Goal: Task Accomplishment & Management: Complete application form

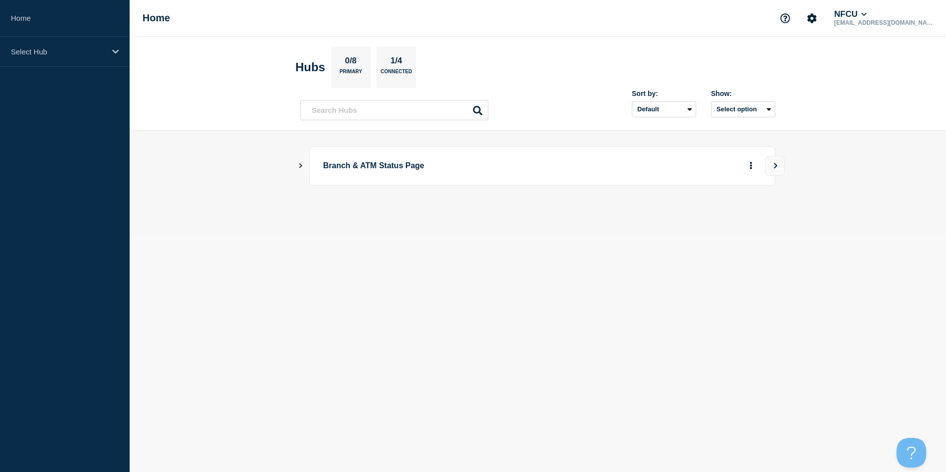
click at [302, 165] on icon "Show Connected Hubs" at bounding box center [300, 165] width 3 height 5
click at [300, 168] on icon "Show Connected Hubs" at bounding box center [300, 165] width 3 height 5
click at [720, 220] on button "See overview" at bounding box center [716, 216] width 52 height 20
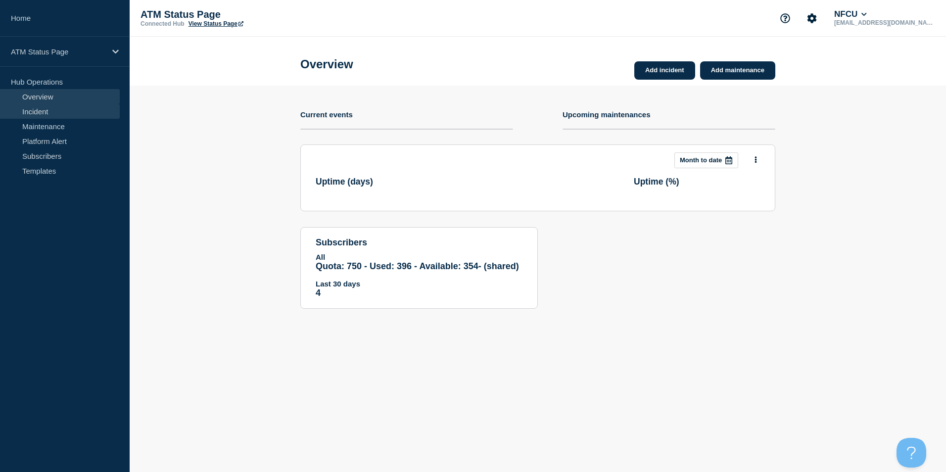
click at [44, 114] on link "Incident" at bounding box center [60, 111] width 120 height 15
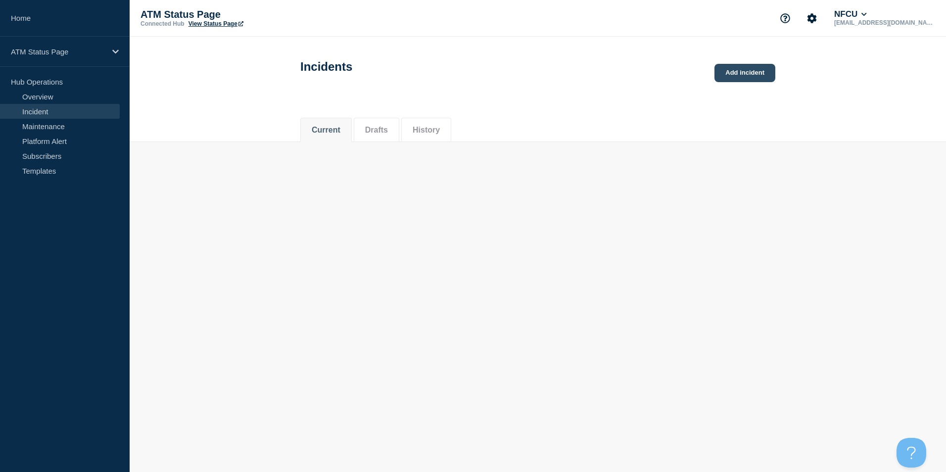
click at [745, 75] on link "Add incident" at bounding box center [744, 73] width 61 height 18
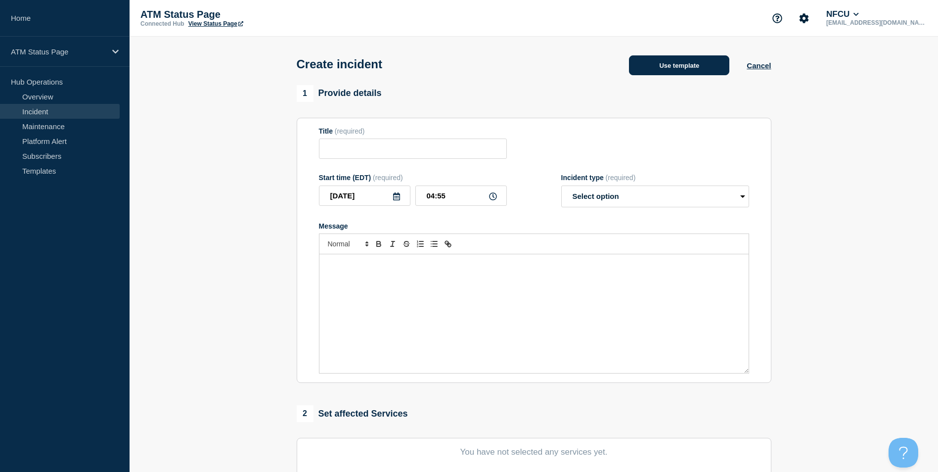
click at [678, 69] on button "Use template" at bounding box center [679, 65] width 100 height 20
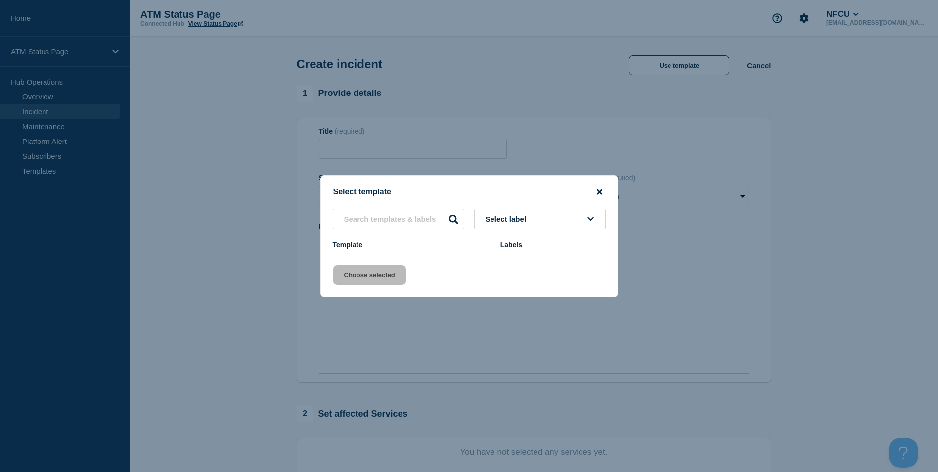
click at [601, 192] on icon "close button" at bounding box center [599, 191] width 5 height 5
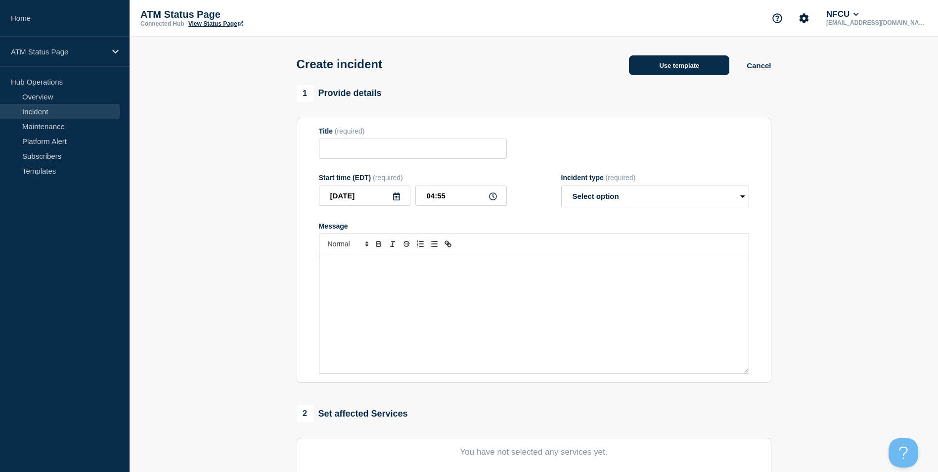
click at [668, 74] on button "Use template" at bounding box center [679, 65] width 100 height 20
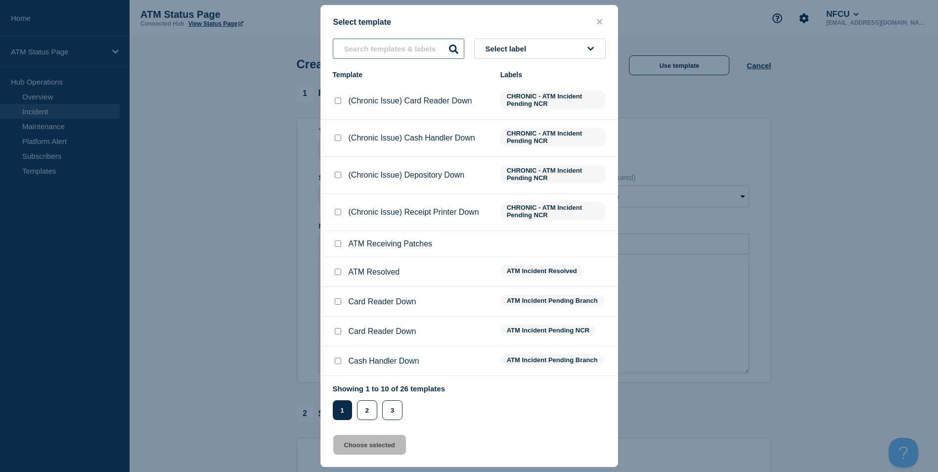
click at [375, 49] on input "text" at bounding box center [399, 49] width 132 height 20
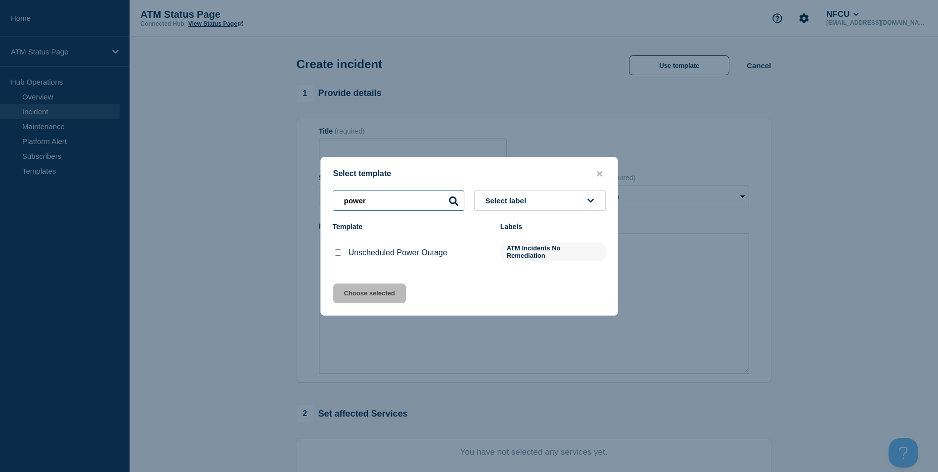
type input "power"
click at [339, 253] on input "Unscheduled Power Outage checkbox" at bounding box center [338, 252] width 6 height 6
checkbox input "true"
click at [369, 291] on button "Choose selected" at bounding box center [369, 293] width 73 height 20
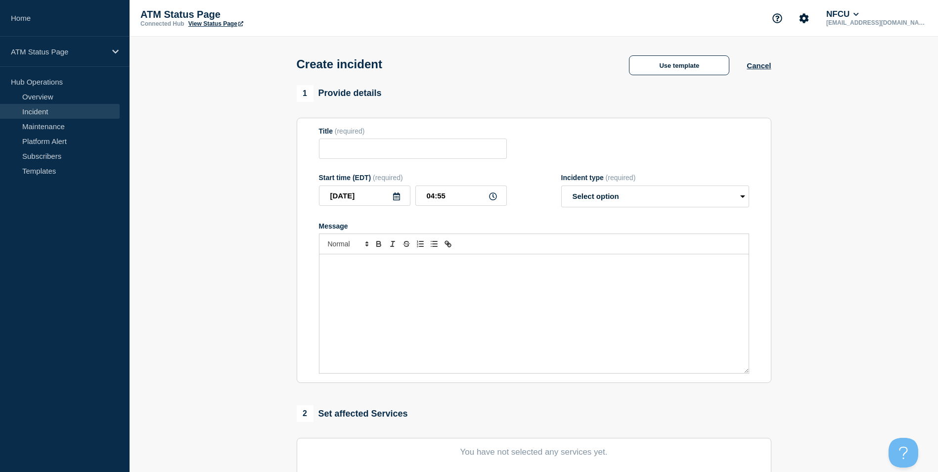
type input "Unscheduled Power Outage"
select select "identified"
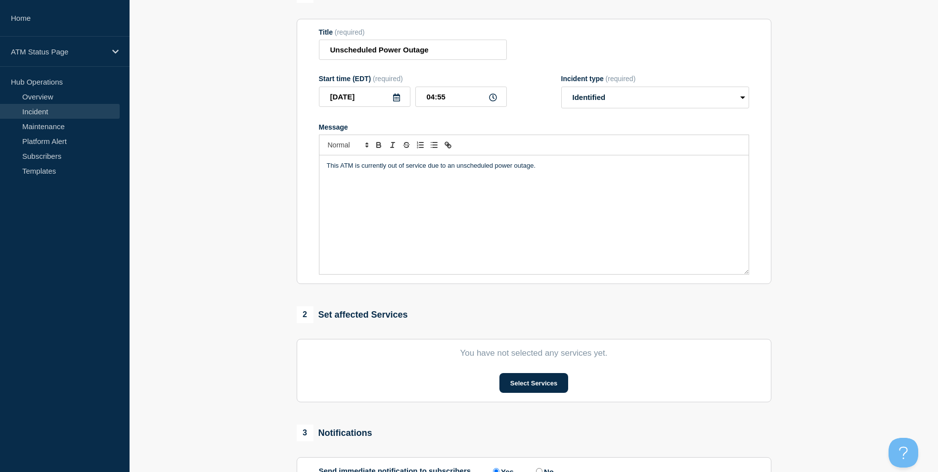
scroll to position [198, 0]
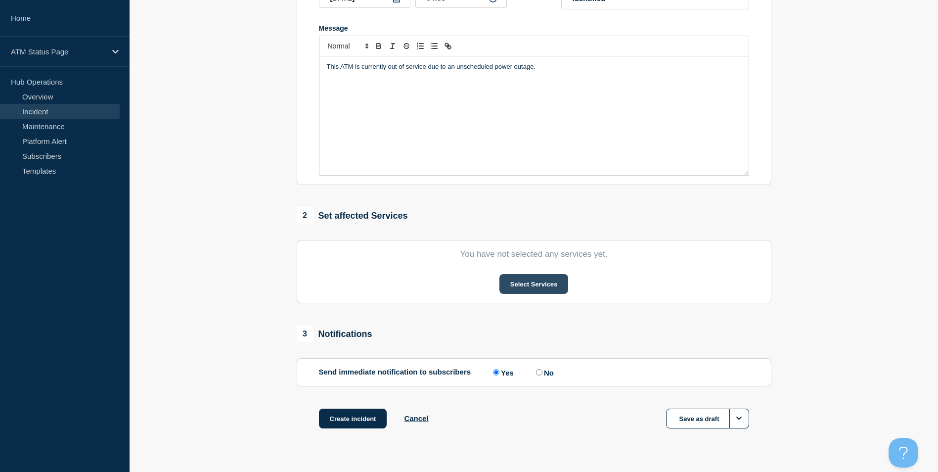
click at [508, 284] on button "Select Services" at bounding box center [534, 284] width 69 height 20
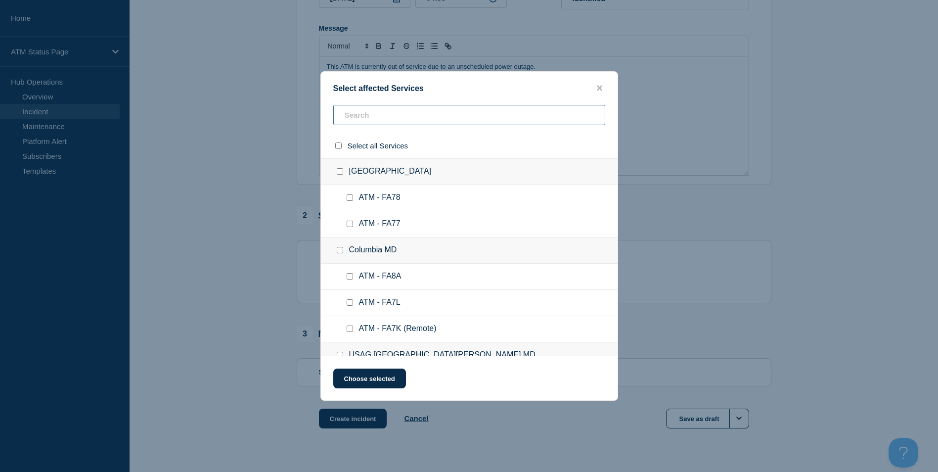
click at [374, 110] on input "text" at bounding box center [469, 115] width 272 height 20
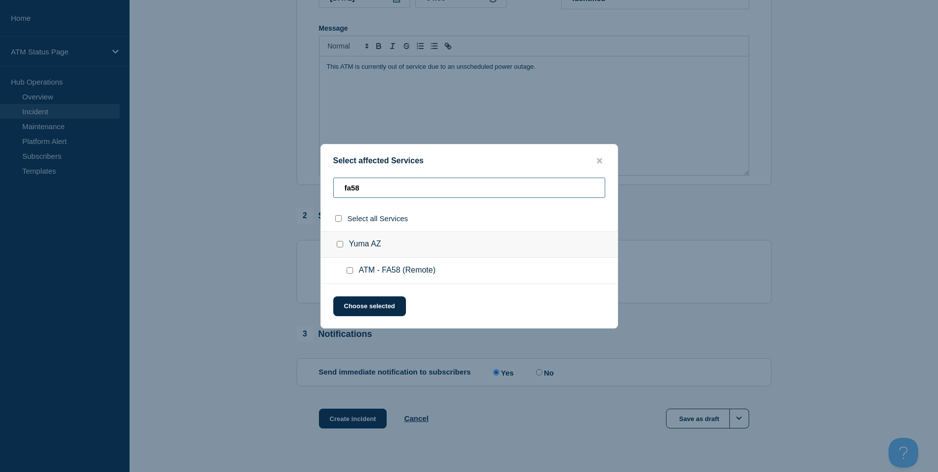
type input "fa58"
click at [341, 244] on input "Yuma AZ checkbox" at bounding box center [340, 244] width 6 height 6
checkbox input "true"
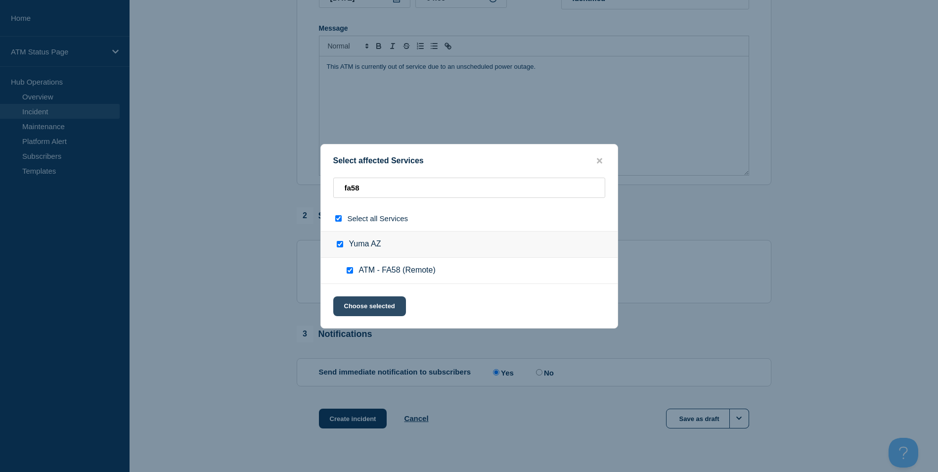
click at [377, 312] on button "Choose selected" at bounding box center [369, 306] width 73 height 20
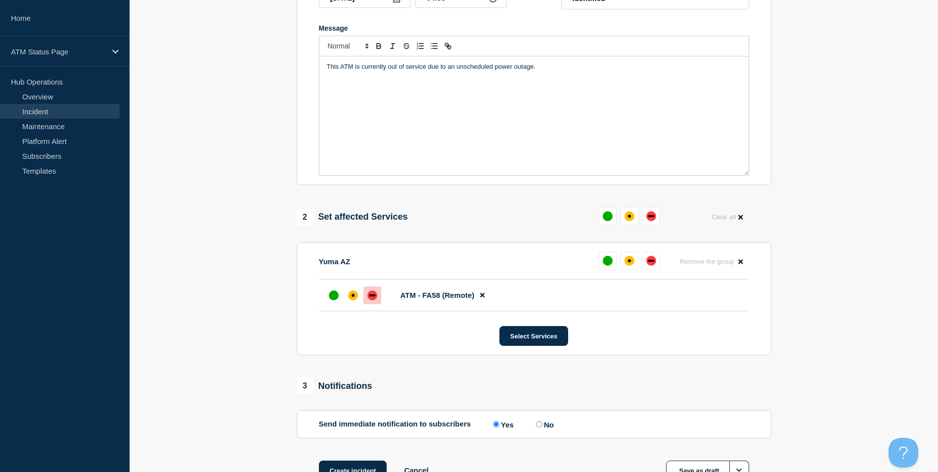
click at [369, 296] on div "down" at bounding box center [372, 295] width 6 height 2
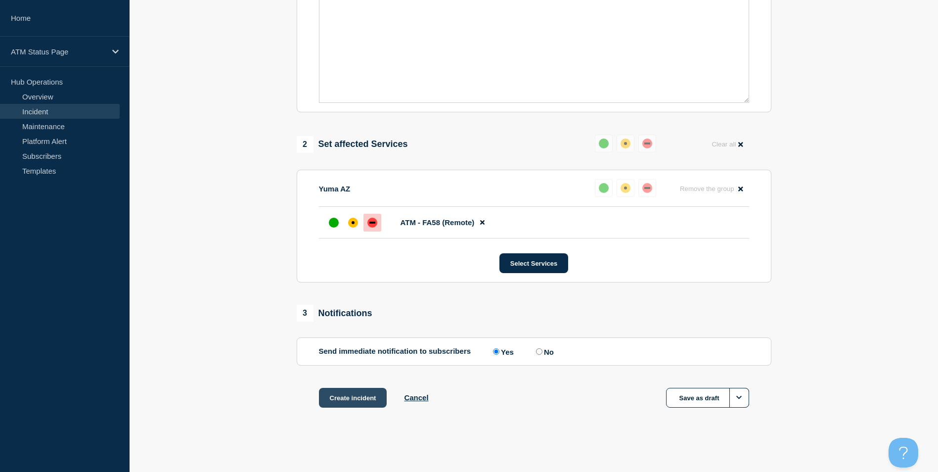
click at [351, 397] on button "Create incident" at bounding box center [353, 398] width 68 height 20
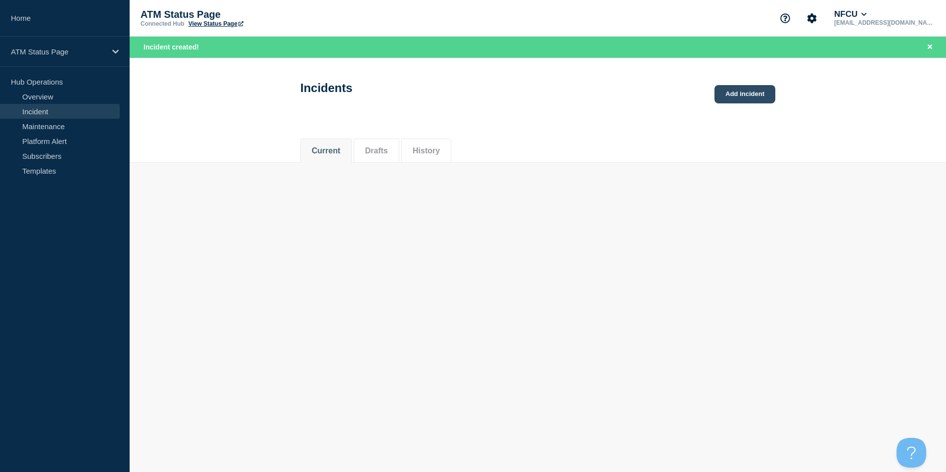
click at [744, 97] on link "Add incident" at bounding box center [744, 94] width 61 height 18
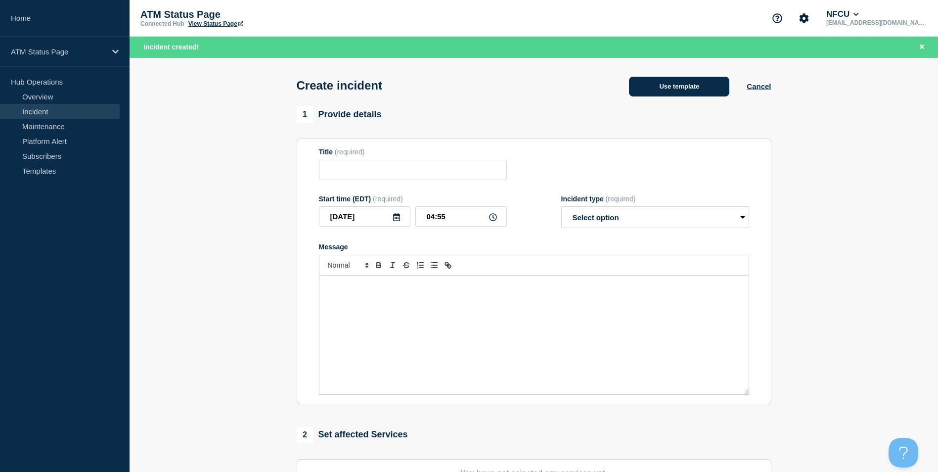
click at [667, 96] on button "Use template" at bounding box center [679, 87] width 100 height 20
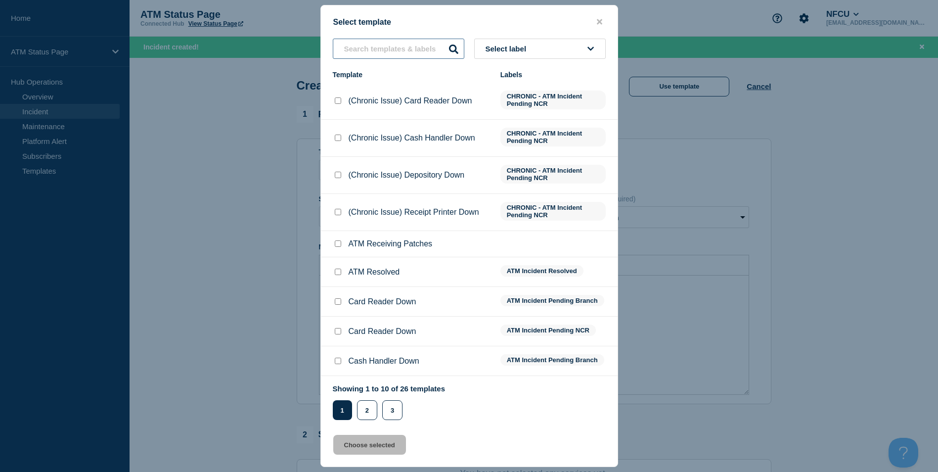
click at [387, 52] on input "text" at bounding box center [399, 49] width 132 height 20
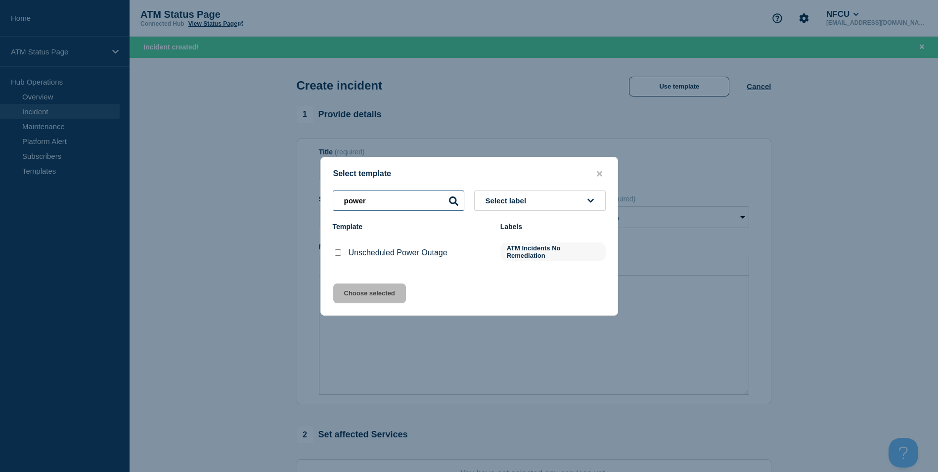
type input "power"
click at [339, 249] on div at bounding box center [338, 253] width 10 height 10
click at [339, 251] on input "Unscheduled Power Outage checkbox" at bounding box center [338, 252] width 6 height 6
checkbox input "true"
click at [363, 297] on button "Choose selected" at bounding box center [369, 293] width 73 height 20
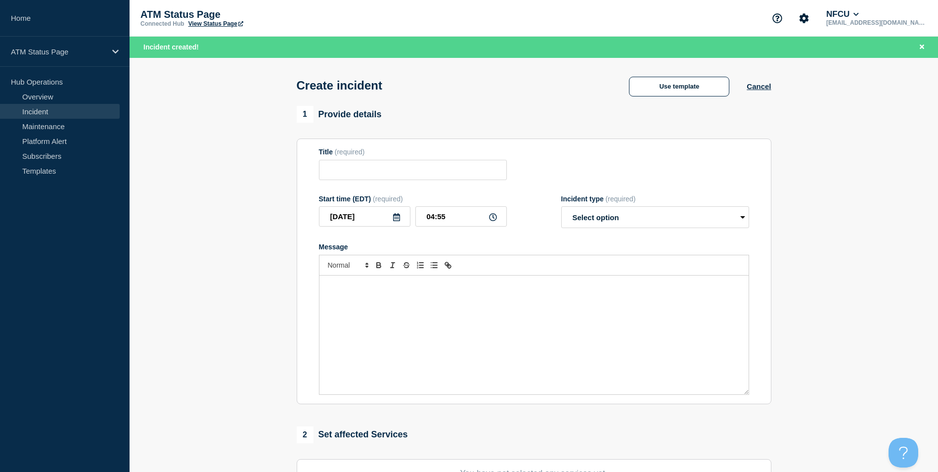
scroll to position [99, 0]
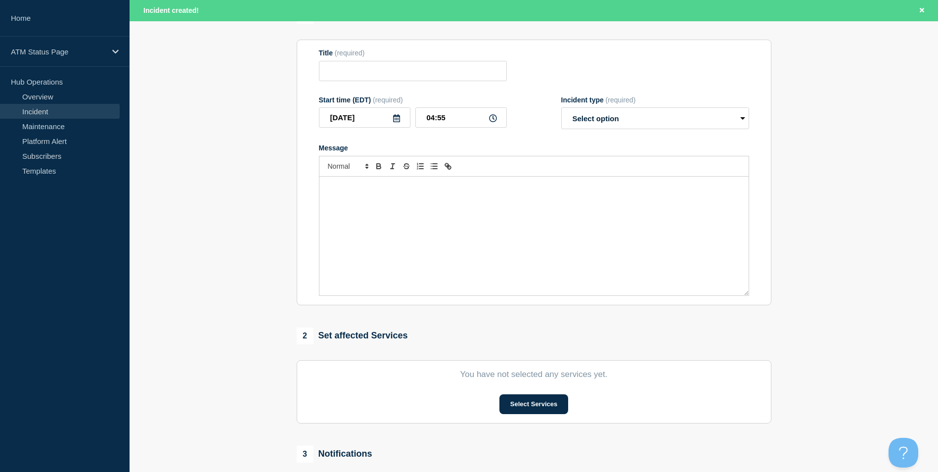
type input "Unscheduled Power Outage"
select select "identified"
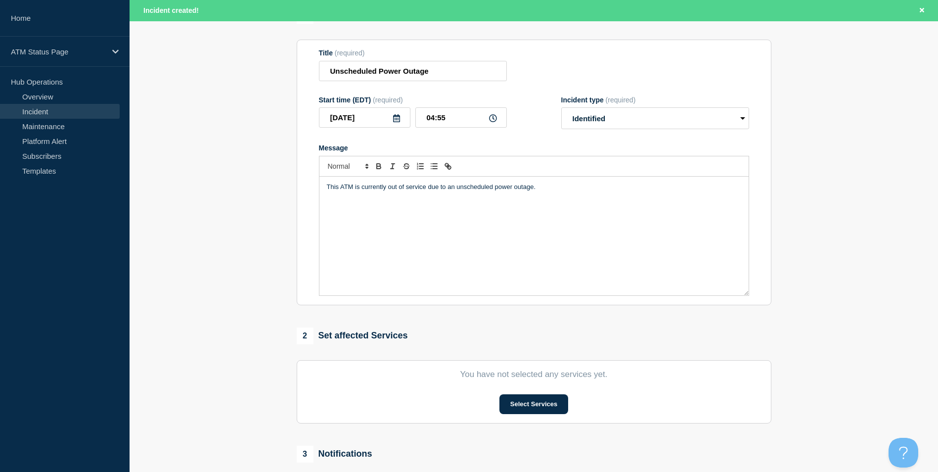
scroll to position [148, 0]
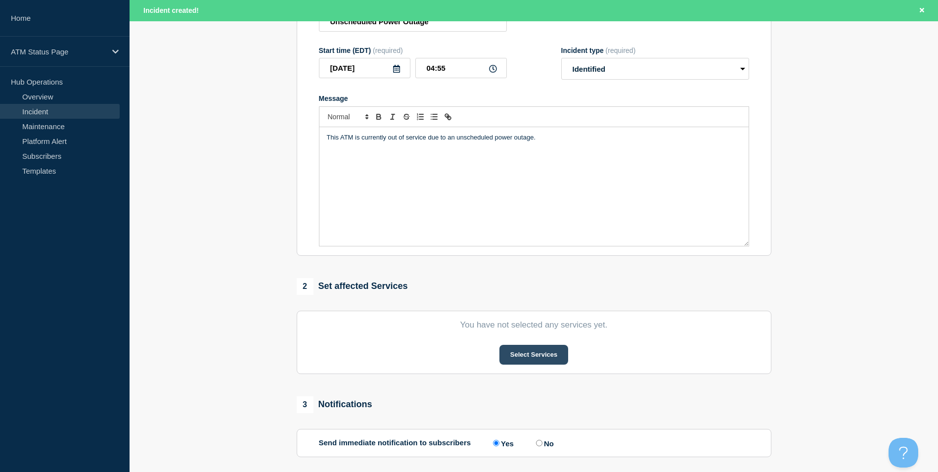
click at [518, 359] on button "Select Services" at bounding box center [534, 355] width 69 height 20
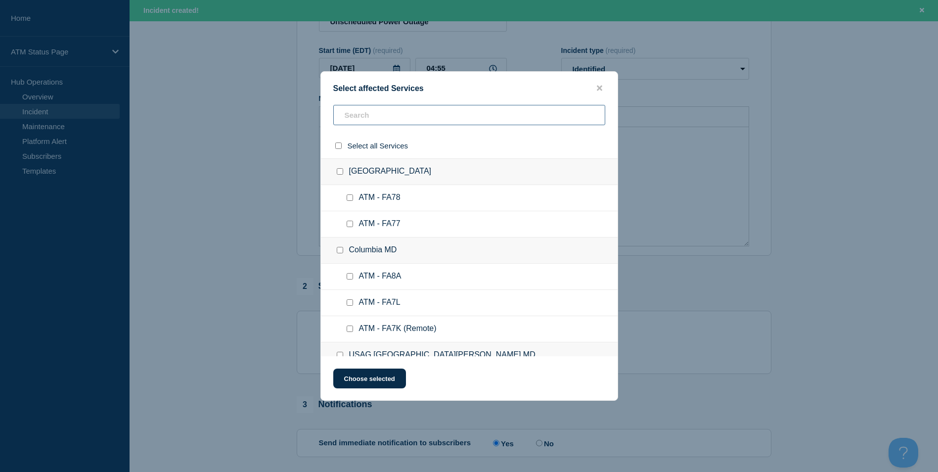
click at [371, 115] on input "text" at bounding box center [469, 115] width 272 height 20
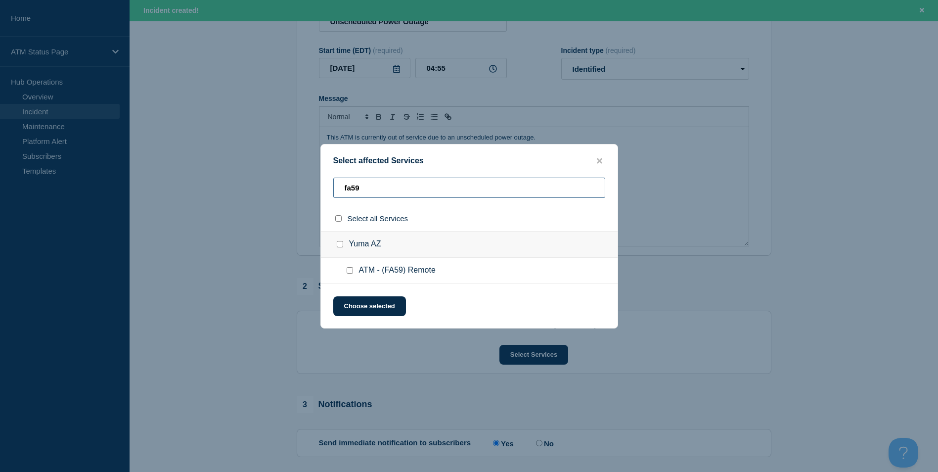
type input "fa59"
click at [340, 248] on div at bounding box center [342, 244] width 14 height 10
click at [340, 246] on input "Yuma AZ checkbox" at bounding box center [340, 244] width 6 height 6
checkbox input "true"
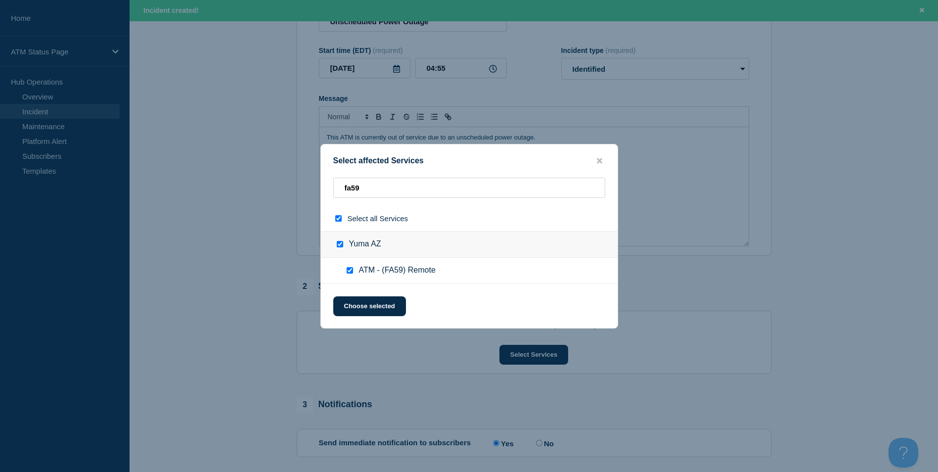
checkbox input "true"
click at [370, 303] on button "Choose selected" at bounding box center [369, 306] width 73 height 20
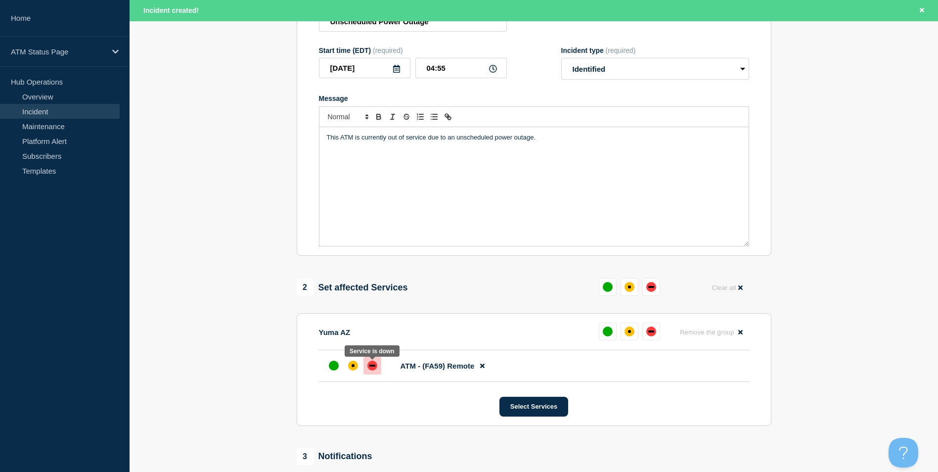
click at [377, 364] on div at bounding box center [373, 366] width 18 height 18
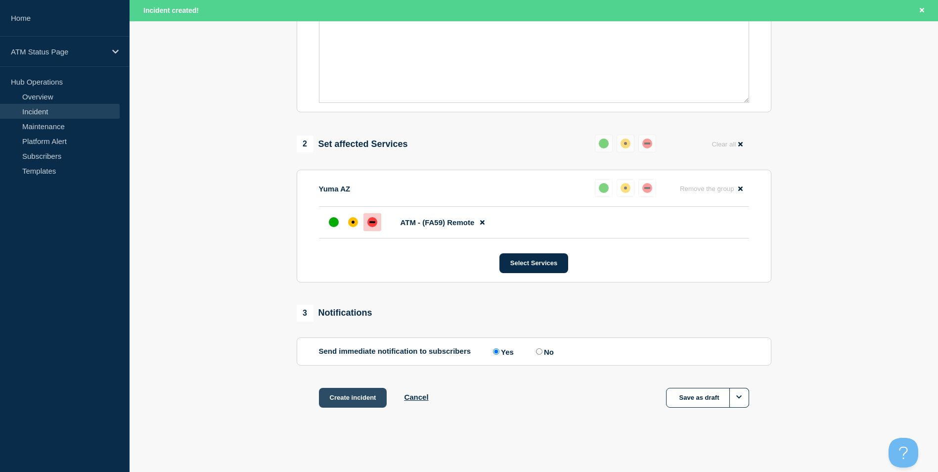
click at [352, 404] on button "Create incident" at bounding box center [353, 398] width 68 height 20
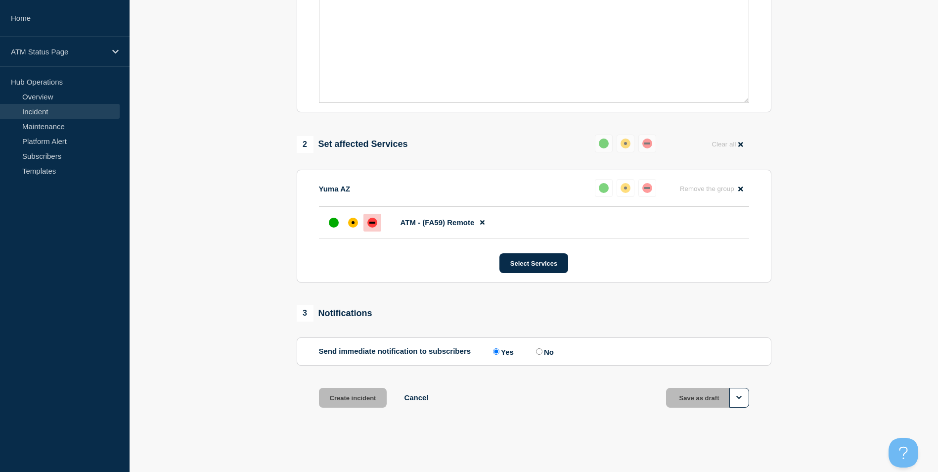
scroll to position [273, 0]
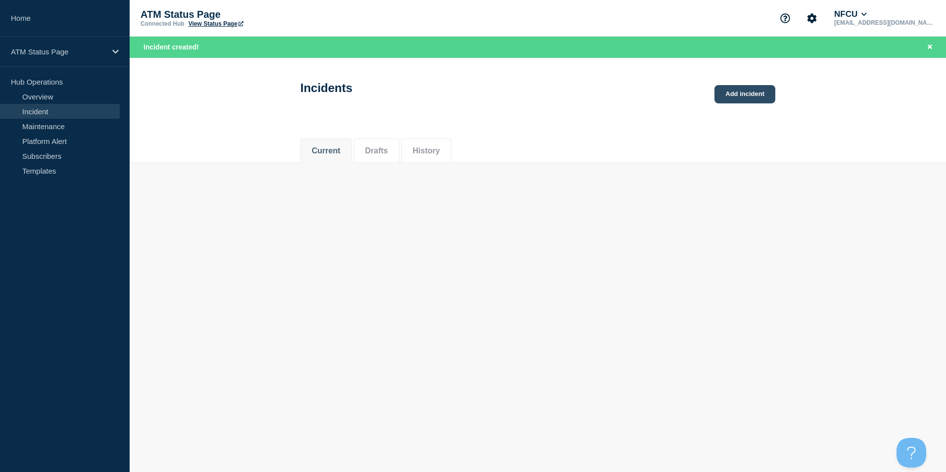
click at [741, 96] on link "Add incident" at bounding box center [744, 94] width 61 height 18
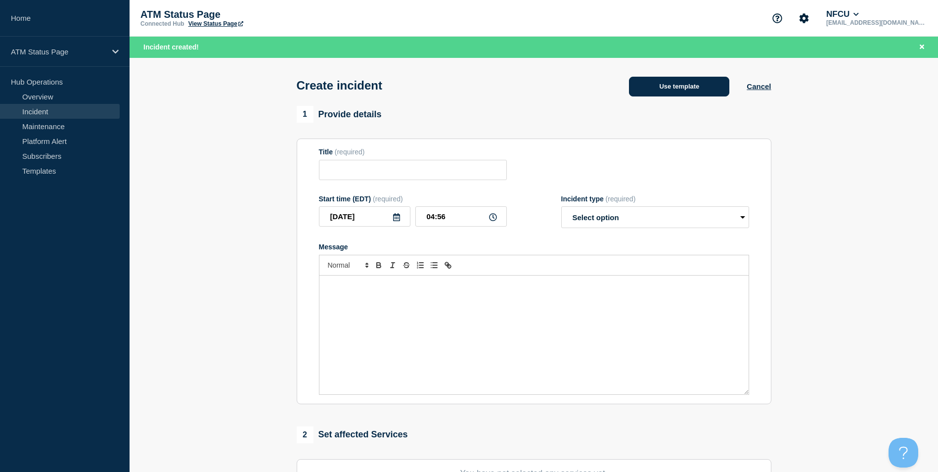
click at [672, 94] on button "Use template" at bounding box center [679, 87] width 100 height 20
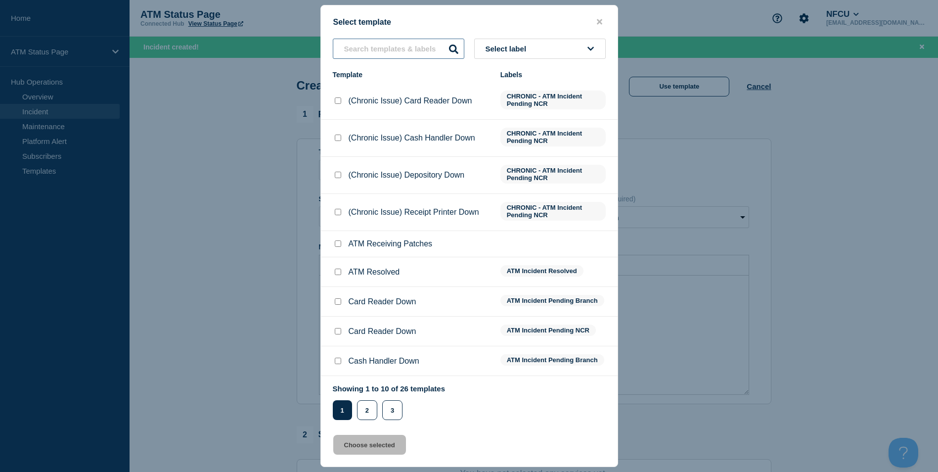
click at [383, 50] on input "text" at bounding box center [399, 49] width 132 height 20
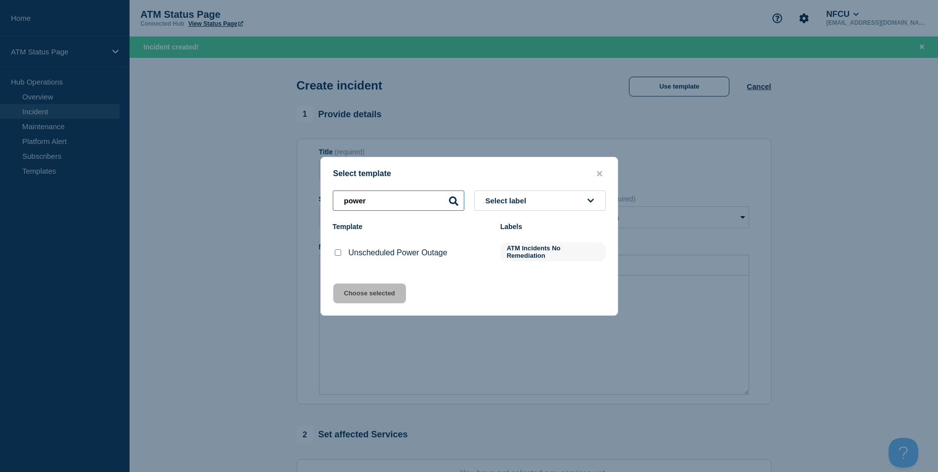
type input "power"
click at [334, 253] on div at bounding box center [338, 253] width 10 height 10
click at [339, 256] on input "Unscheduled Power Outage checkbox" at bounding box center [338, 252] width 6 height 6
checkbox input "true"
click at [379, 302] on button "Choose selected" at bounding box center [369, 293] width 73 height 20
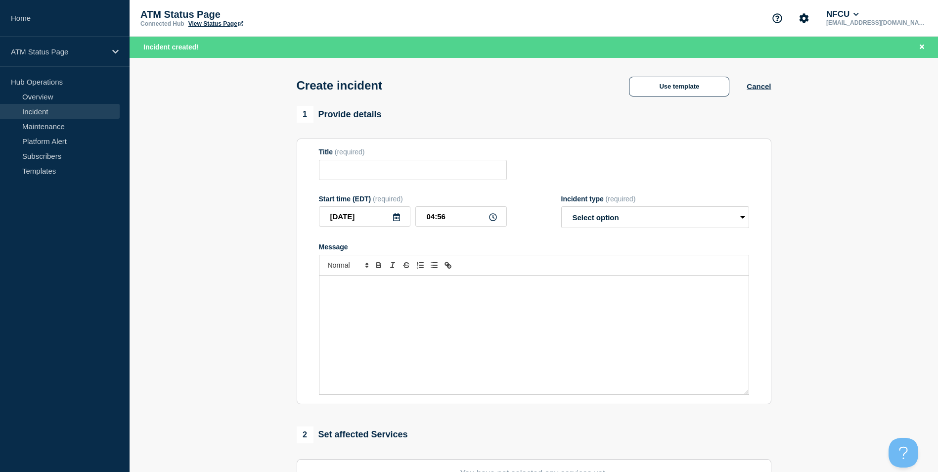
type input "Unscheduled Power Outage"
select select "identified"
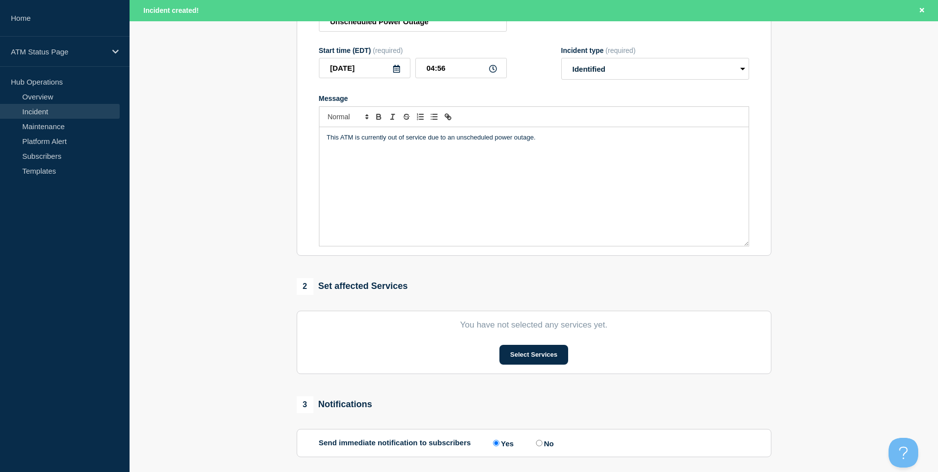
scroll to position [198, 0]
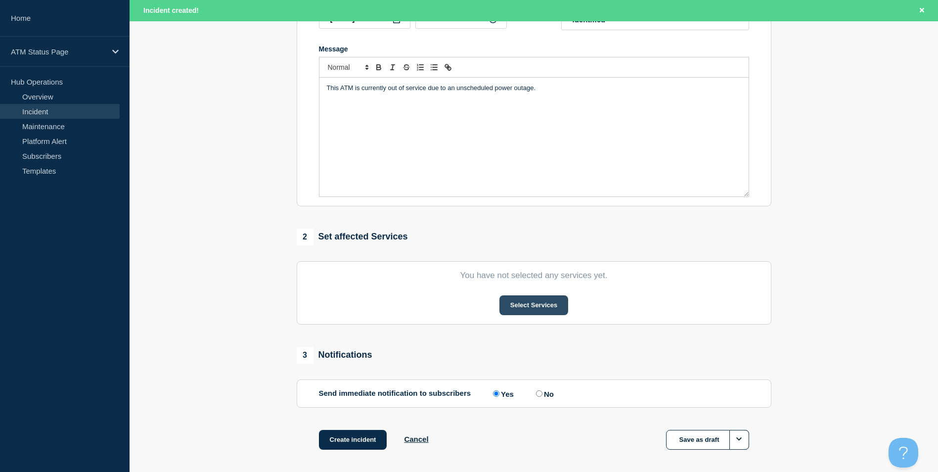
click at [515, 315] on button "Select Services" at bounding box center [534, 305] width 69 height 20
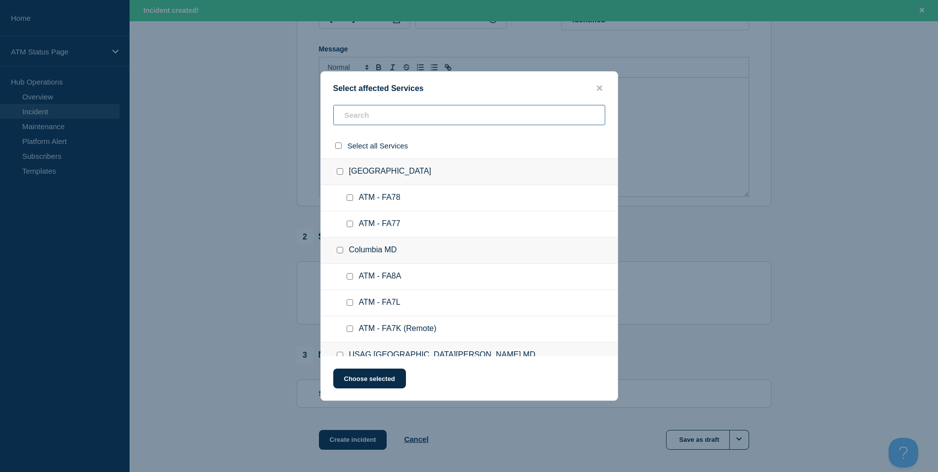
click at [371, 124] on input "text" at bounding box center [469, 115] width 272 height 20
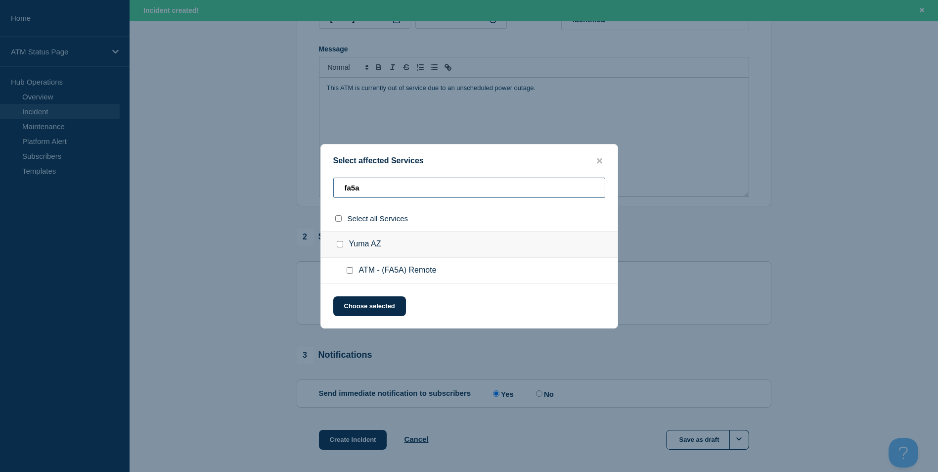
type input "fa5a"
click at [341, 245] on input "Yuma AZ checkbox" at bounding box center [340, 244] width 6 height 6
checkbox input "true"
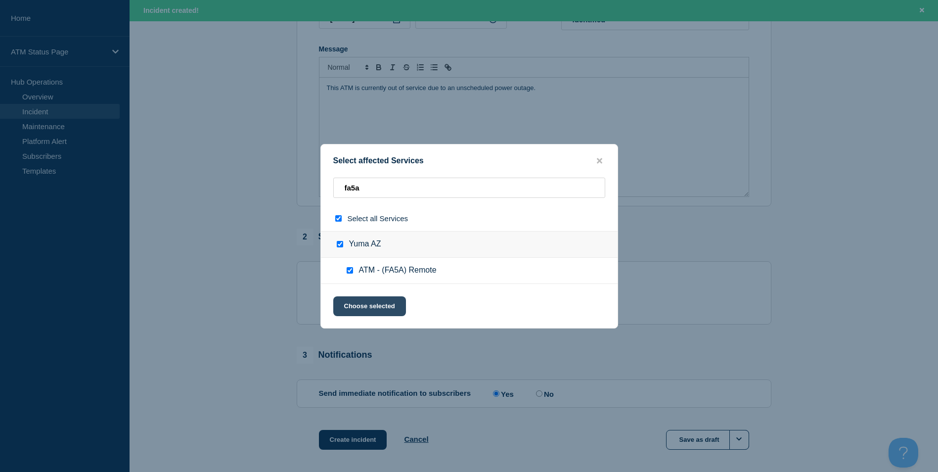
click at [370, 304] on button "Choose selected" at bounding box center [369, 306] width 73 height 20
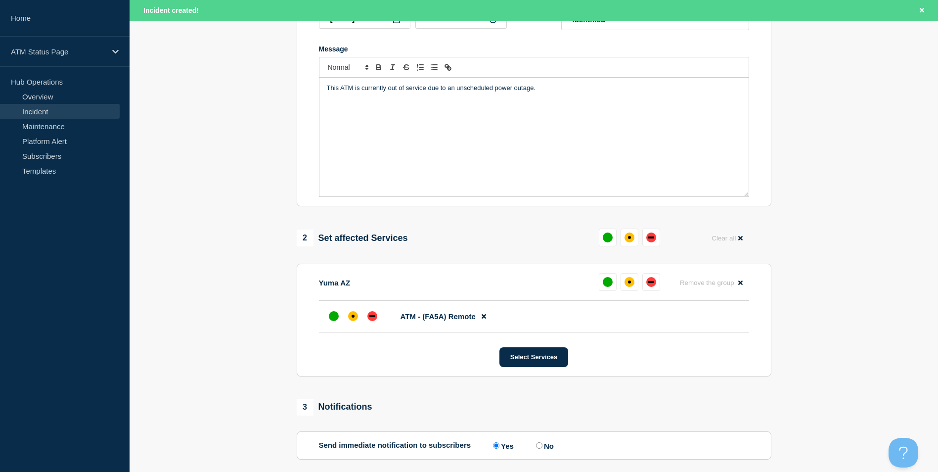
scroll to position [247, 0]
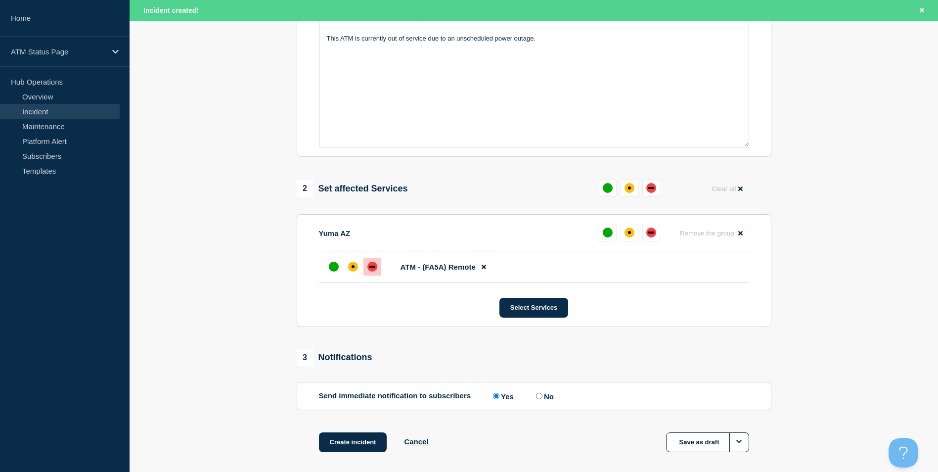
click at [369, 266] on div "down" at bounding box center [372, 267] width 10 height 10
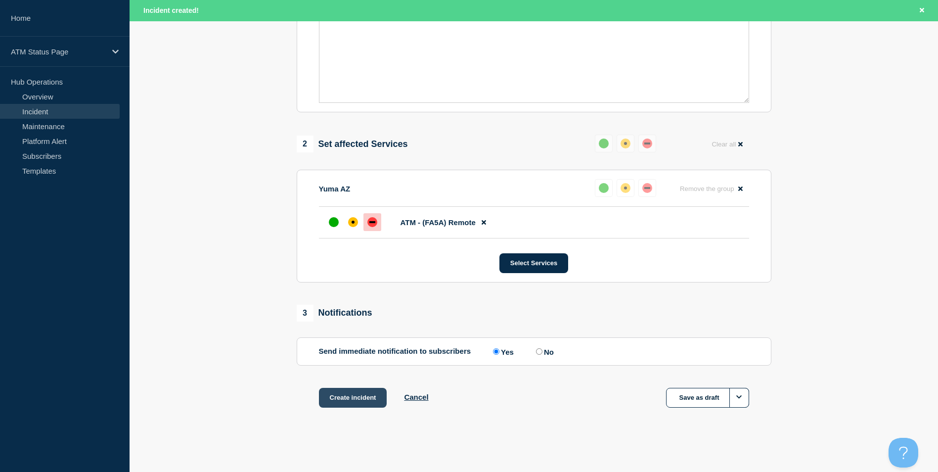
click at [360, 394] on button "Create incident" at bounding box center [353, 398] width 68 height 20
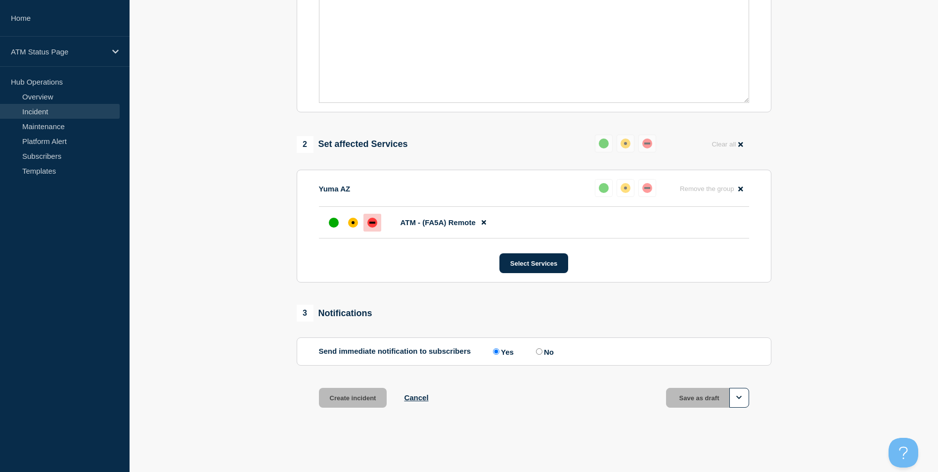
scroll to position [273, 0]
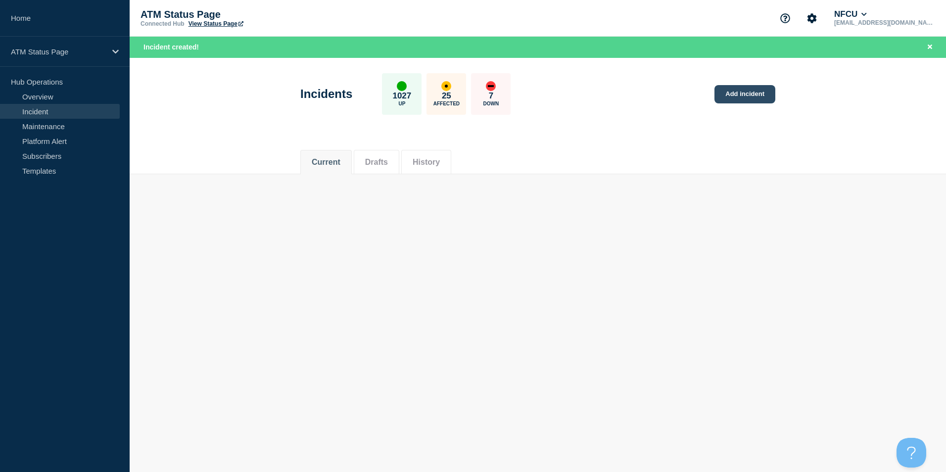
click at [729, 96] on link "Add incident" at bounding box center [744, 94] width 61 height 18
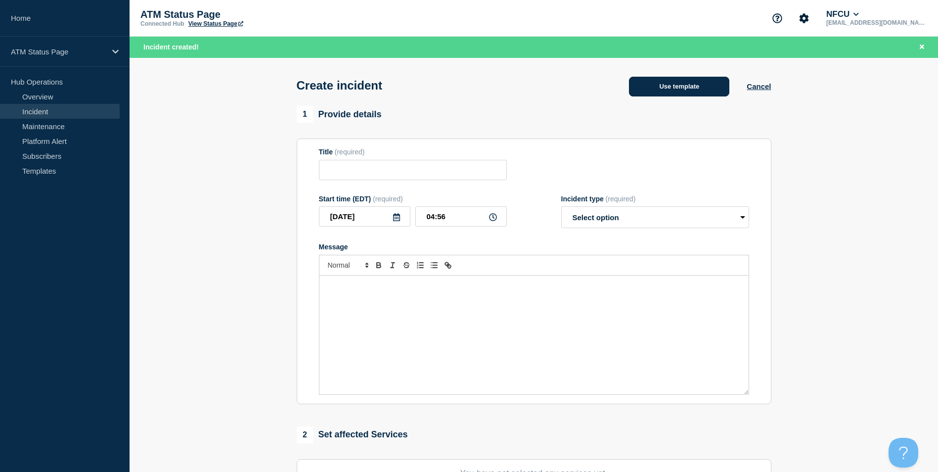
click at [674, 89] on button "Use template" at bounding box center [679, 87] width 100 height 20
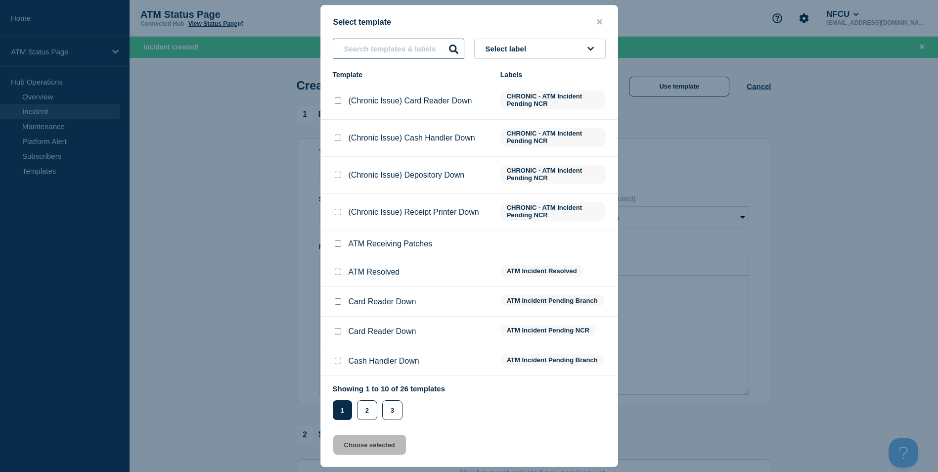
click at [382, 52] on input "text" at bounding box center [399, 49] width 132 height 20
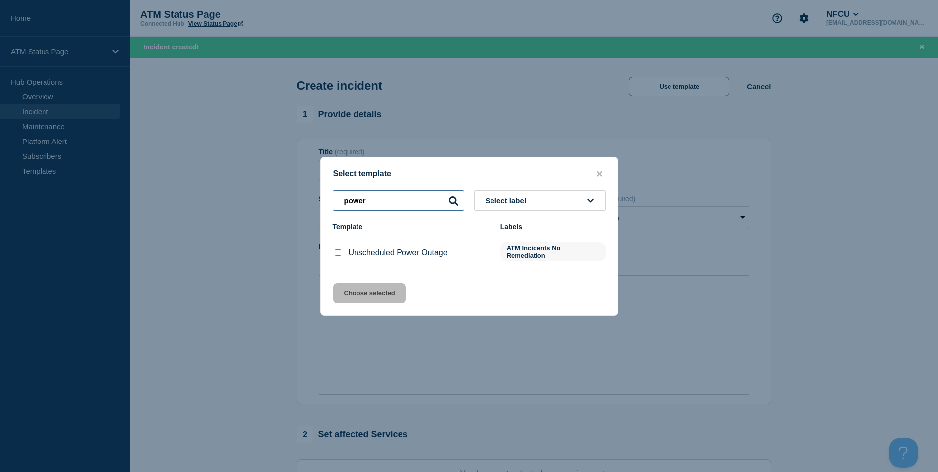
type input "power"
click at [338, 253] on input "Unscheduled Power Outage checkbox" at bounding box center [338, 252] width 6 height 6
checkbox input "true"
click at [360, 289] on button "Choose selected" at bounding box center [369, 293] width 73 height 20
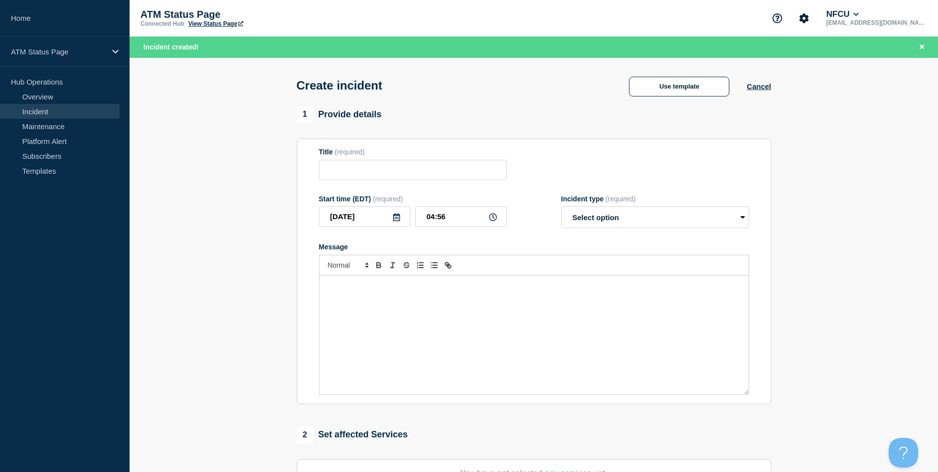
type input "Unscheduled Power Outage"
select select "identified"
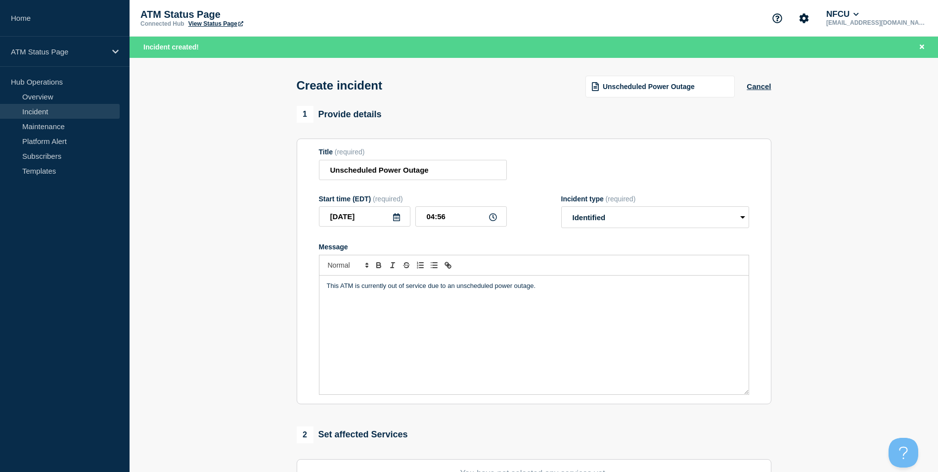
scroll to position [198, 0]
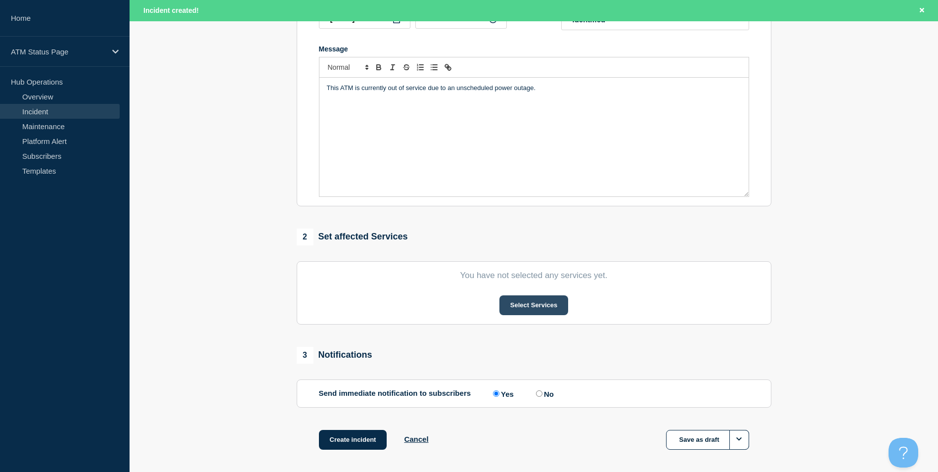
click at [508, 312] on button "Select Services" at bounding box center [534, 305] width 69 height 20
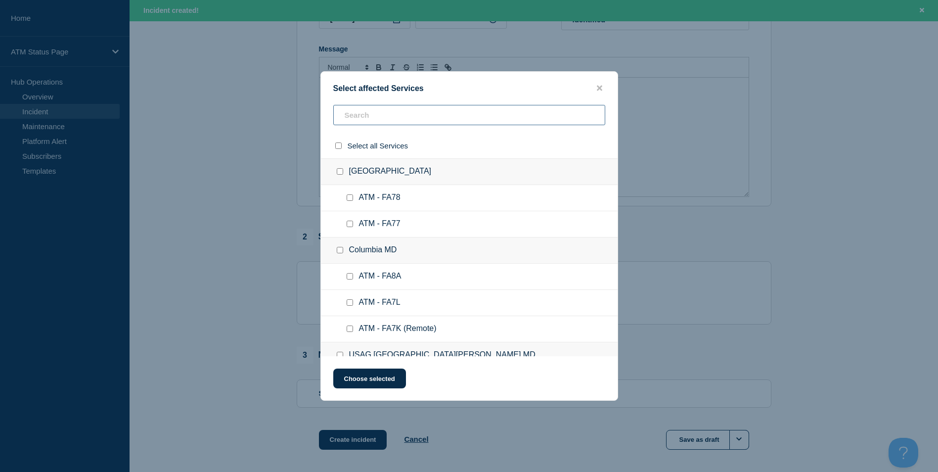
click at [383, 117] on input "text" at bounding box center [469, 115] width 272 height 20
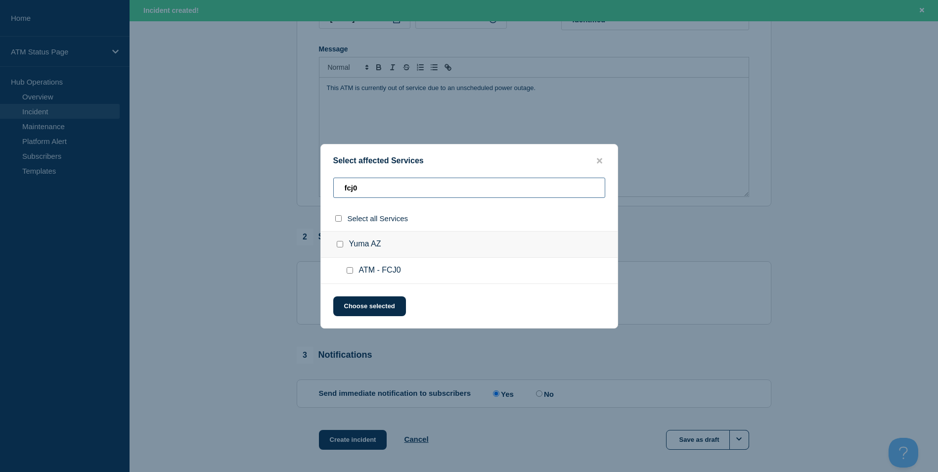
type input "fcj0"
click at [341, 245] on input "Yuma AZ checkbox" at bounding box center [340, 244] width 6 height 6
checkbox input "true"
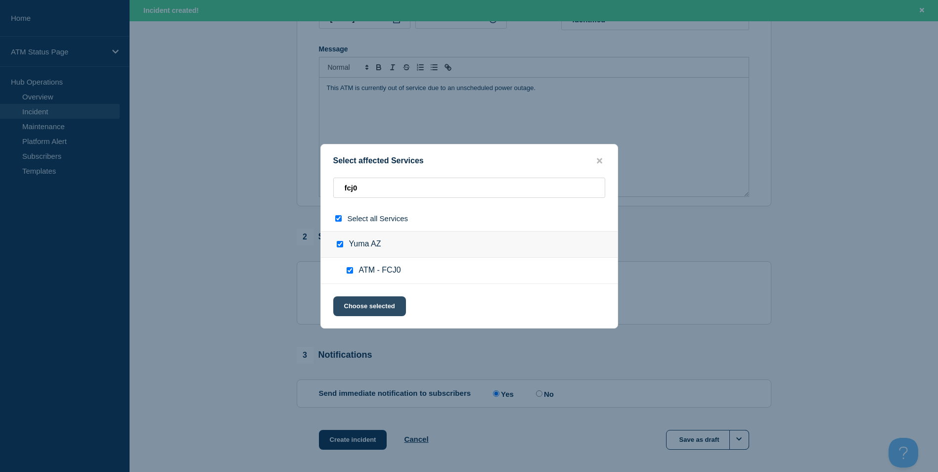
click at [372, 310] on button "Choose selected" at bounding box center [369, 306] width 73 height 20
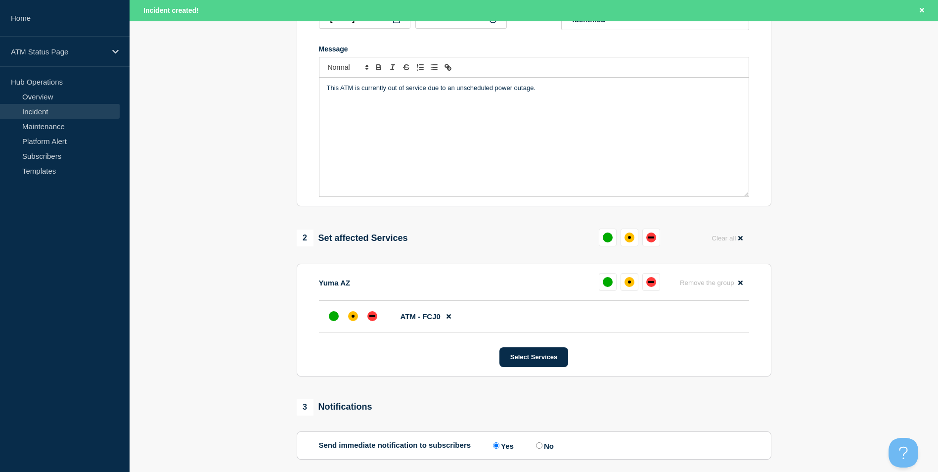
scroll to position [247, 0]
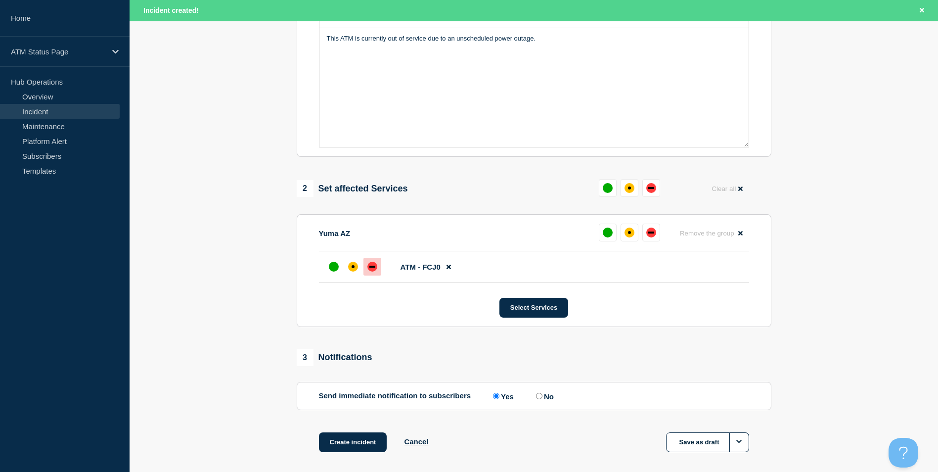
click at [372, 267] on div "down" at bounding box center [372, 267] width 10 height 10
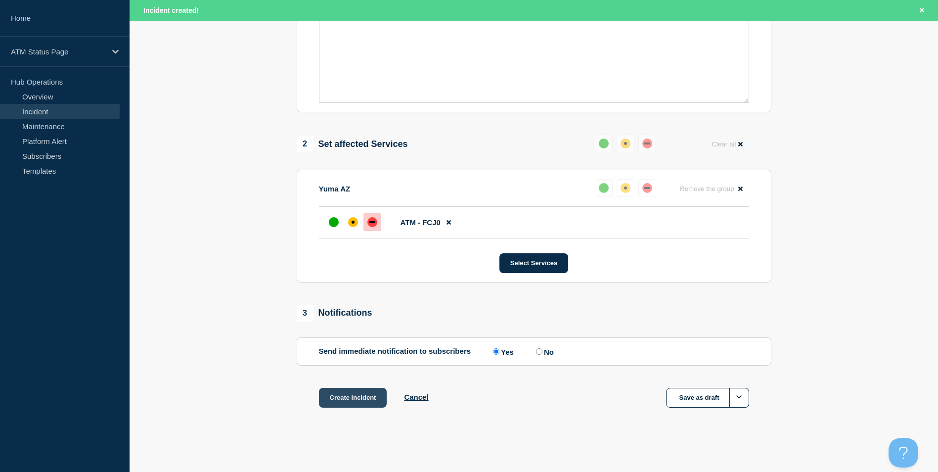
click at [369, 392] on button "Create incident" at bounding box center [353, 398] width 68 height 20
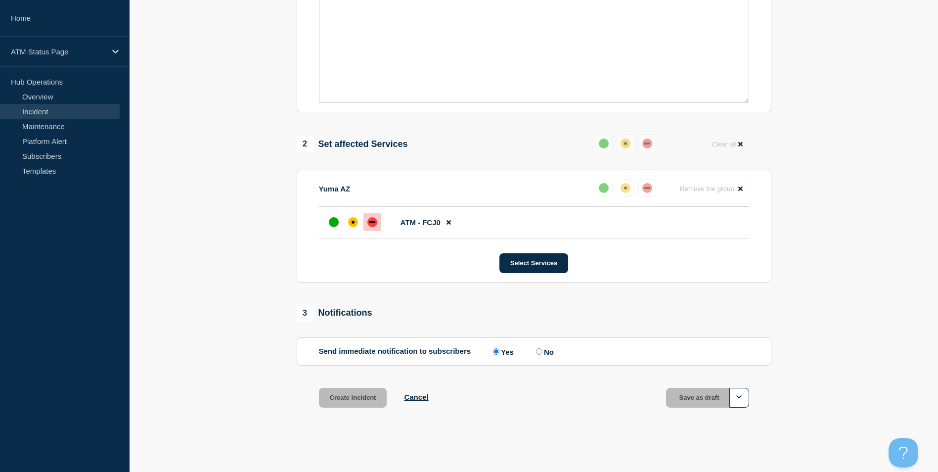
scroll to position [273, 0]
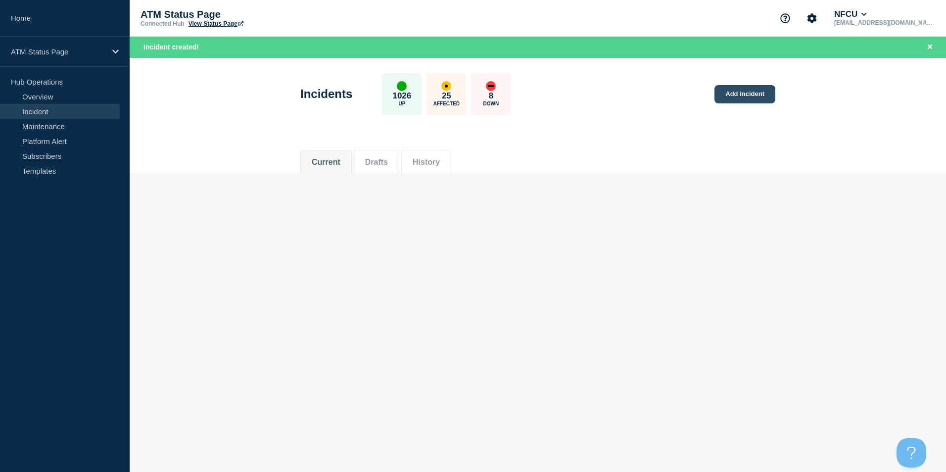
click at [738, 90] on link "Add incident" at bounding box center [744, 94] width 61 height 18
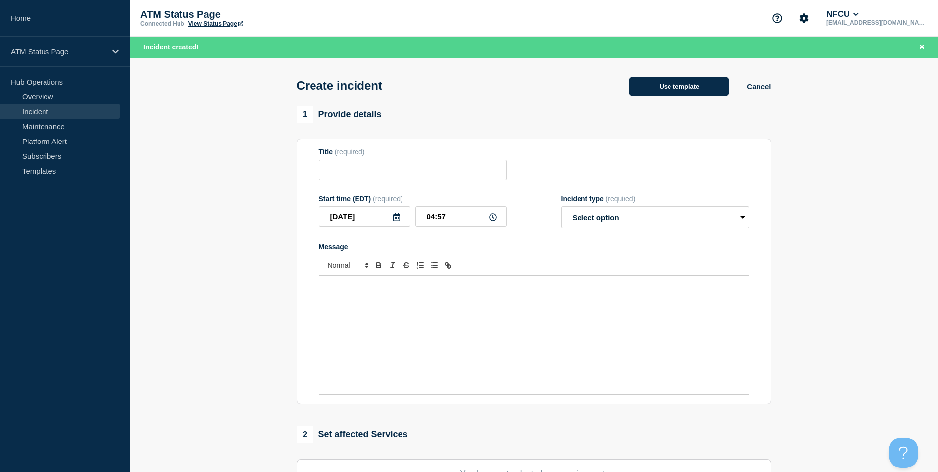
click at [661, 96] on button "Use template" at bounding box center [679, 87] width 100 height 20
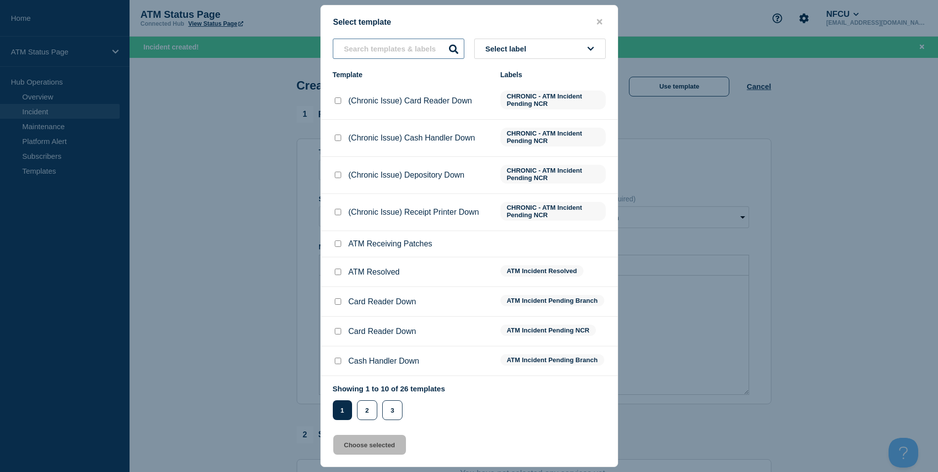
click at [358, 55] on input "text" at bounding box center [399, 49] width 132 height 20
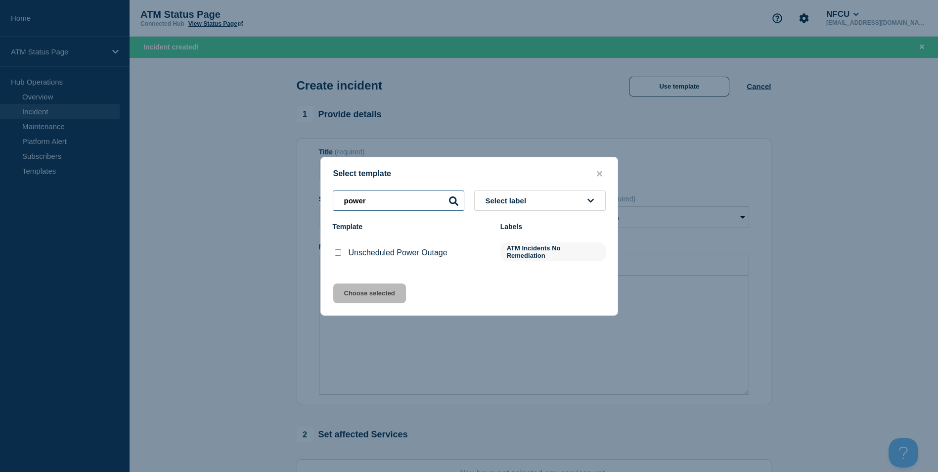
type input "power"
click at [340, 255] on input "Unscheduled Power Outage checkbox" at bounding box center [338, 252] width 6 height 6
checkbox input "true"
click at [385, 302] on button "Choose selected" at bounding box center [369, 293] width 73 height 20
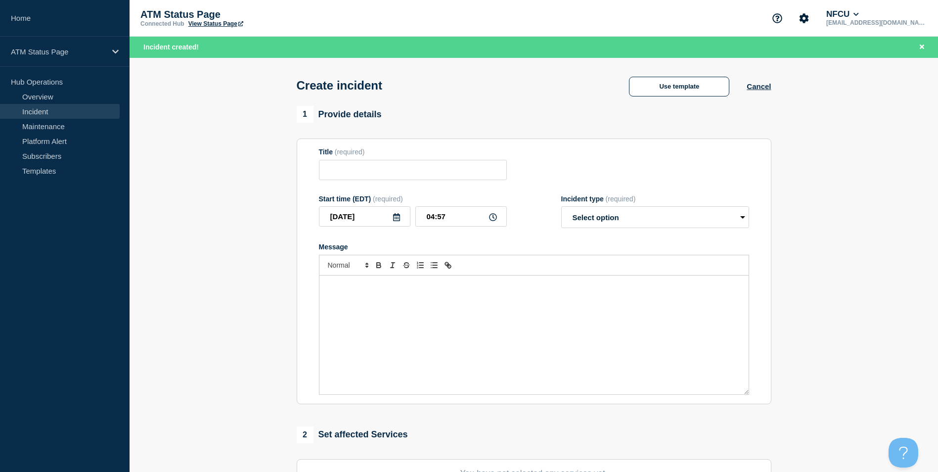
type input "Unscheduled Power Outage"
select select "identified"
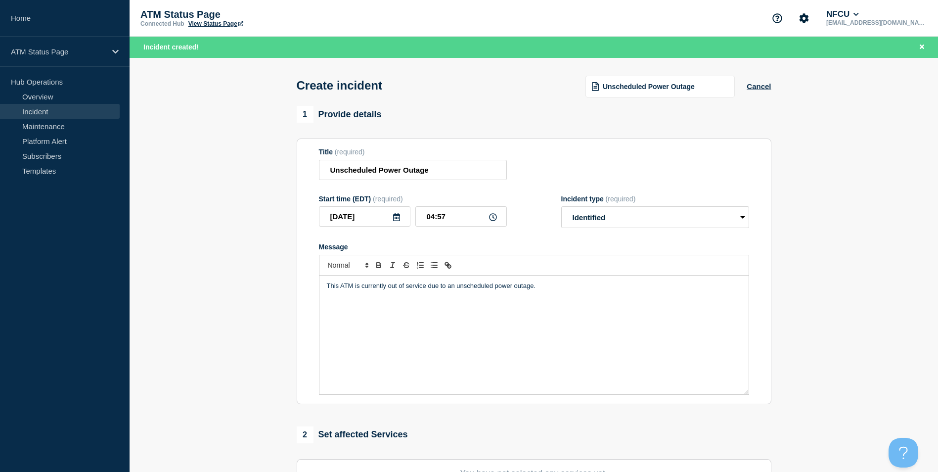
scroll to position [148, 0]
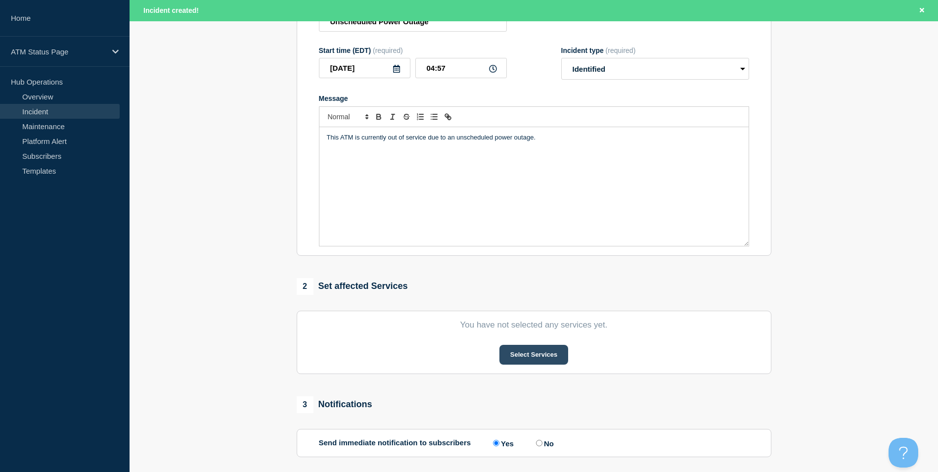
click at [542, 364] on button "Select Services" at bounding box center [534, 355] width 69 height 20
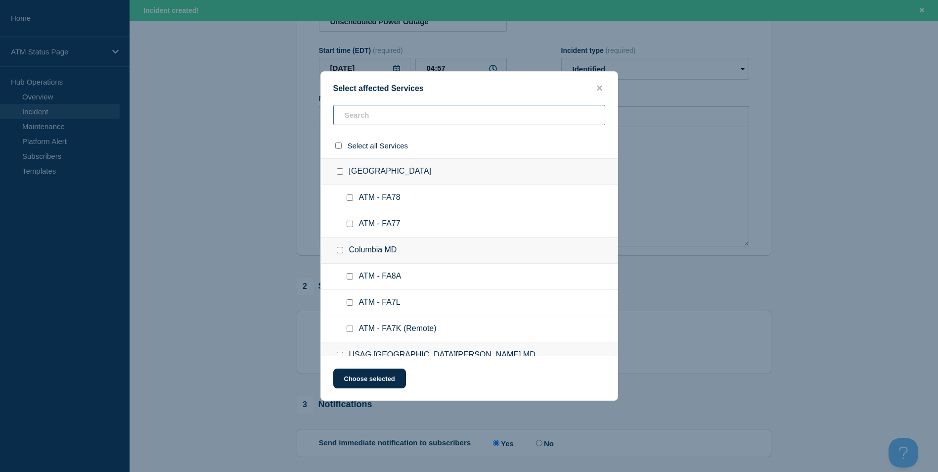
click at [376, 108] on input "text" at bounding box center [469, 115] width 272 height 20
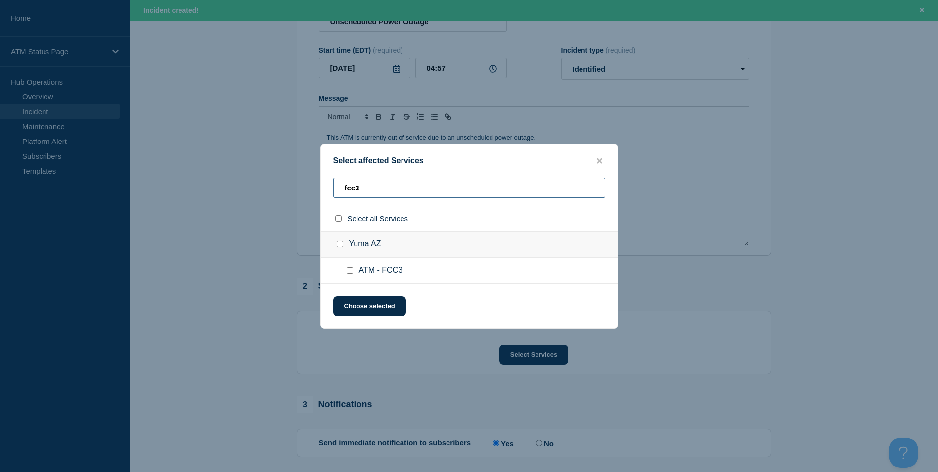
type input "fcc3"
click at [342, 247] on input "Yuma AZ checkbox" at bounding box center [340, 244] width 6 height 6
checkbox input "true"
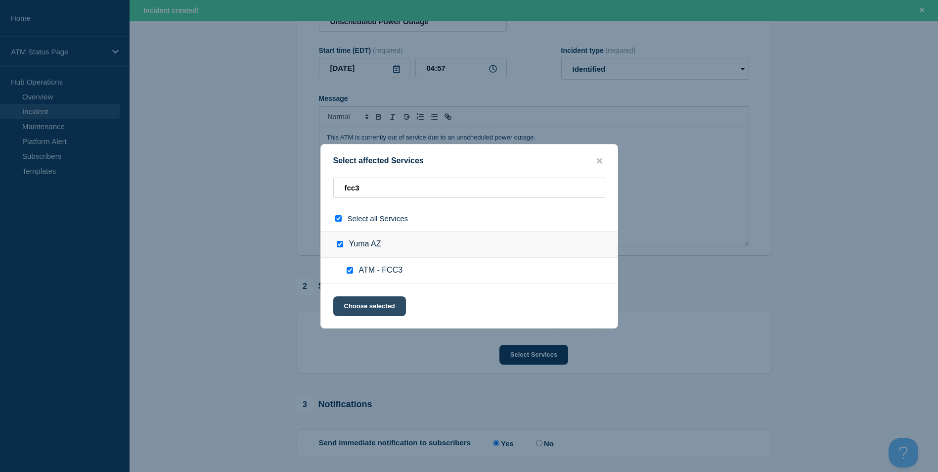
click at [359, 304] on button "Choose selected" at bounding box center [369, 306] width 73 height 20
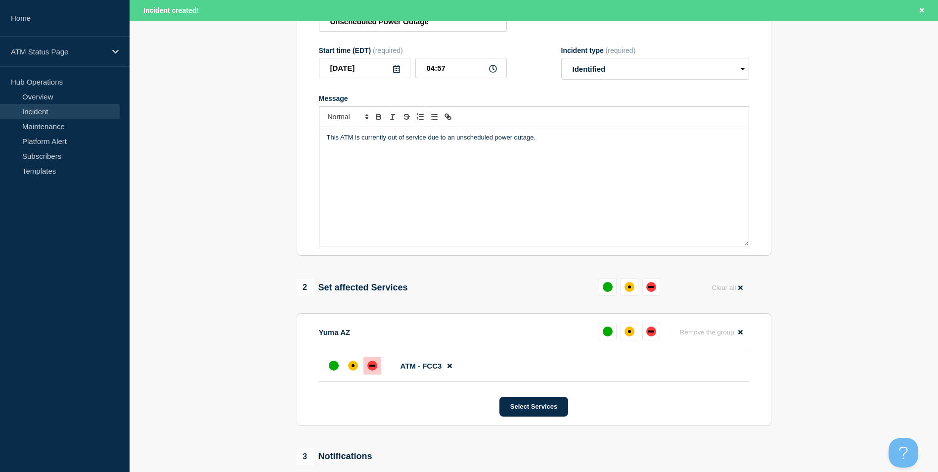
click at [370, 366] on div "down" at bounding box center [372, 365] width 6 height 2
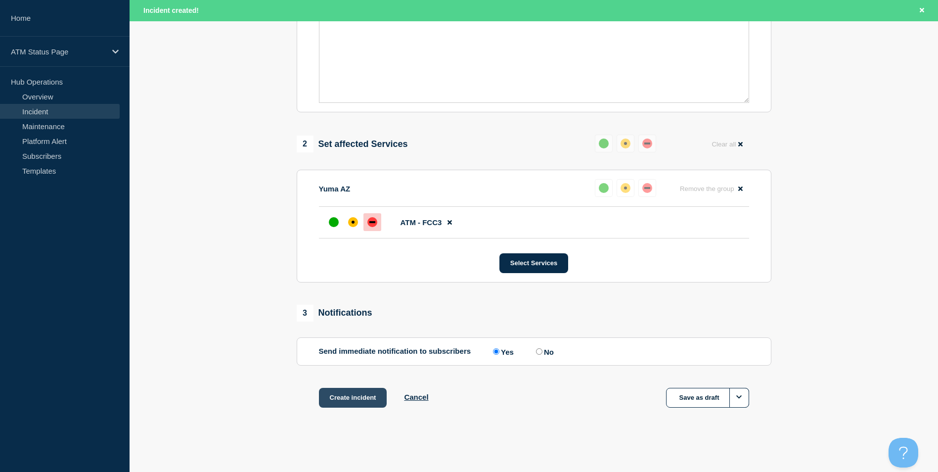
click at [365, 400] on button "Create incident" at bounding box center [353, 398] width 68 height 20
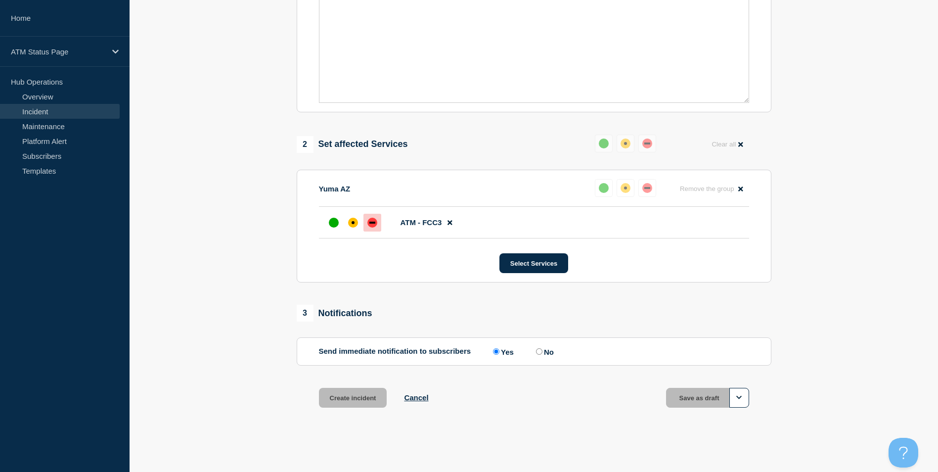
scroll to position [273, 0]
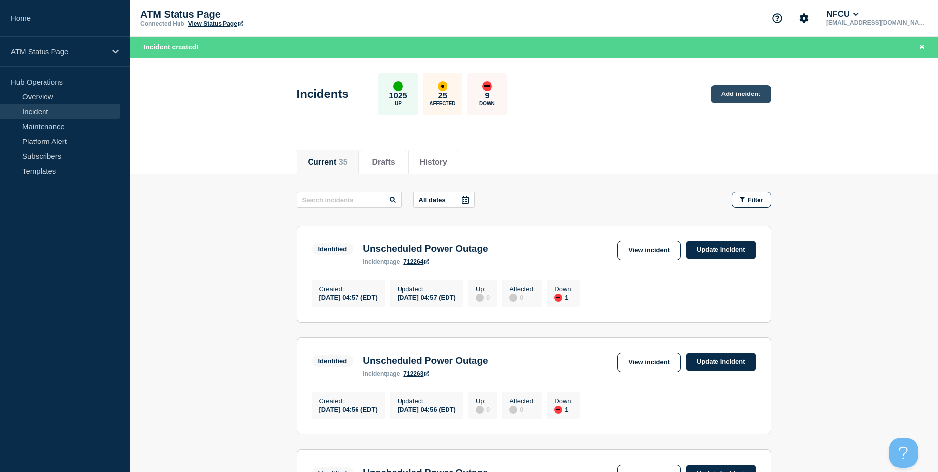
click at [751, 98] on link "Add incident" at bounding box center [741, 94] width 61 height 18
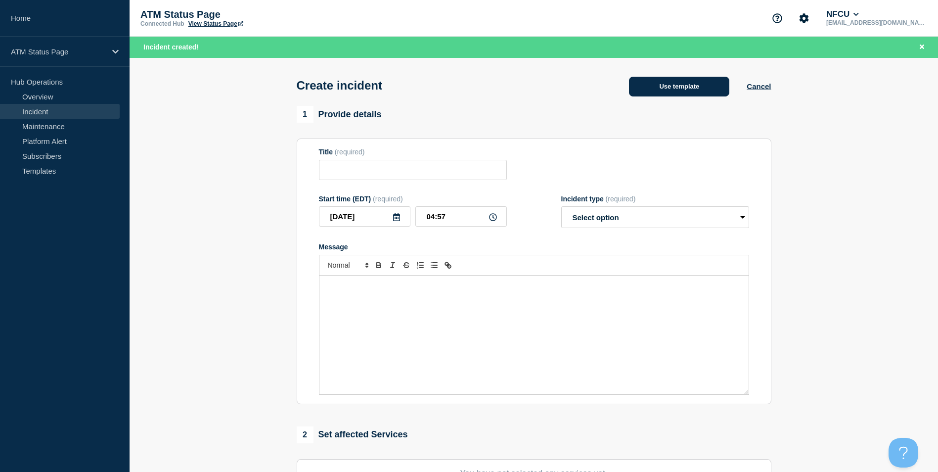
click at [685, 91] on button "Use template" at bounding box center [679, 87] width 100 height 20
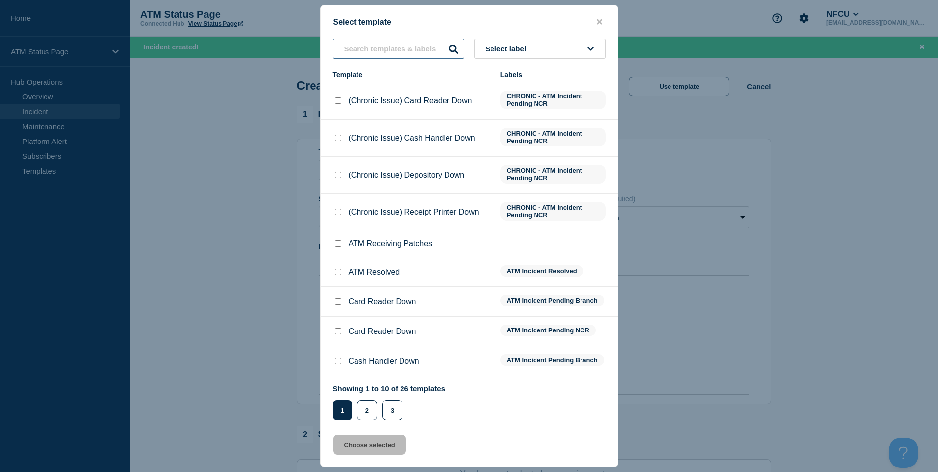
click at [356, 57] on input "text" at bounding box center [399, 49] width 132 height 20
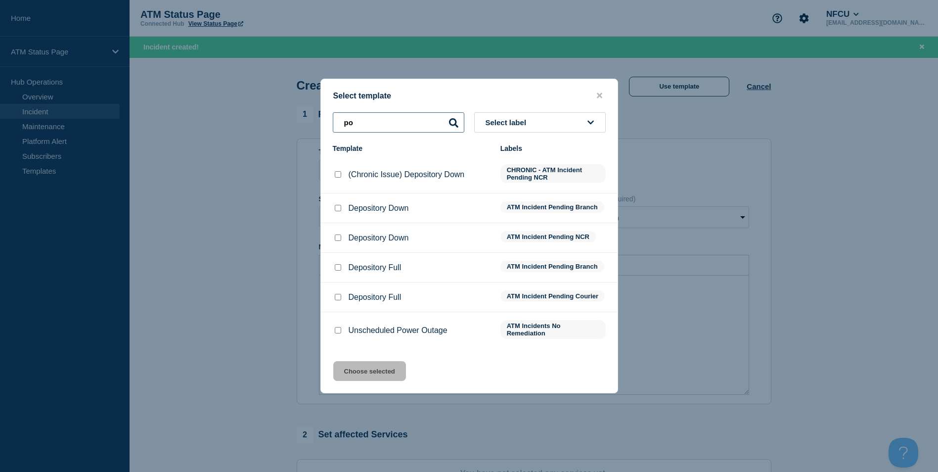
type input "p"
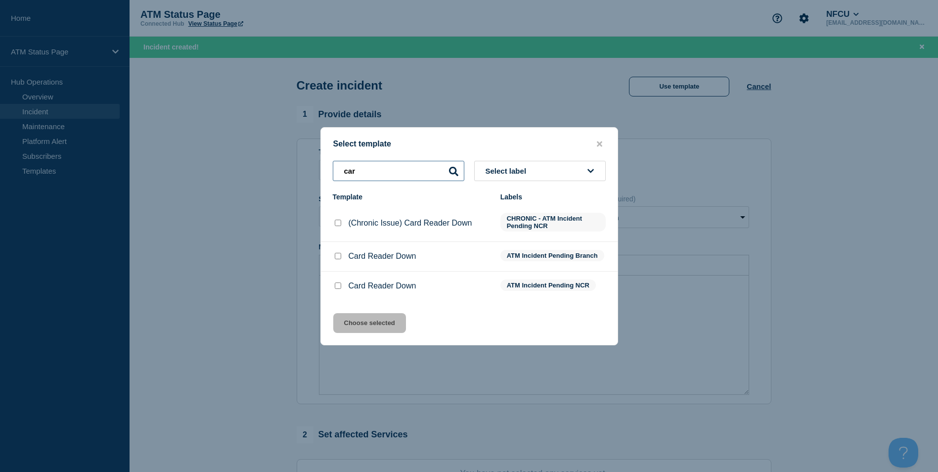
type input "car"
click at [332, 258] on li "Card Reader Down ATM Incident Pending Branch" at bounding box center [469, 257] width 297 height 30
click at [339, 257] on input "Card Reader Down checkbox" at bounding box center [338, 256] width 6 height 6
checkbox input "true"
click at [370, 323] on button "Choose selected" at bounding box center [369, 323] width 73 height 20
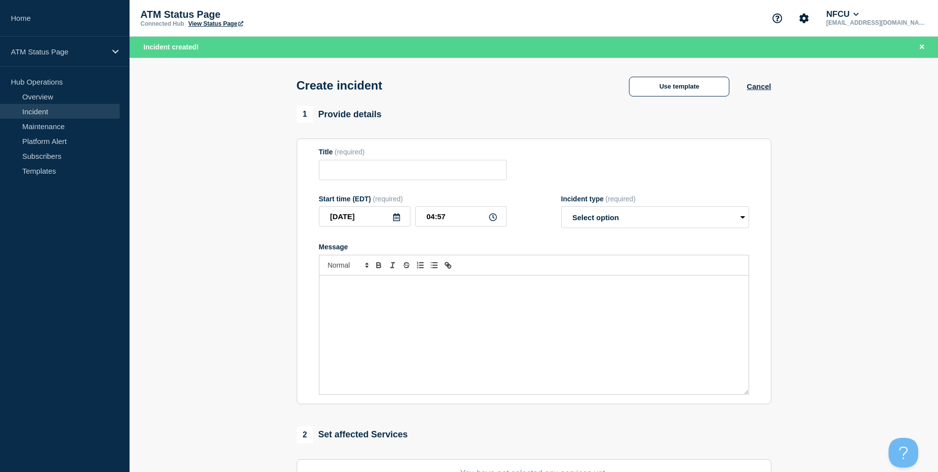
type input "Card Reader Down"
select select "identified"
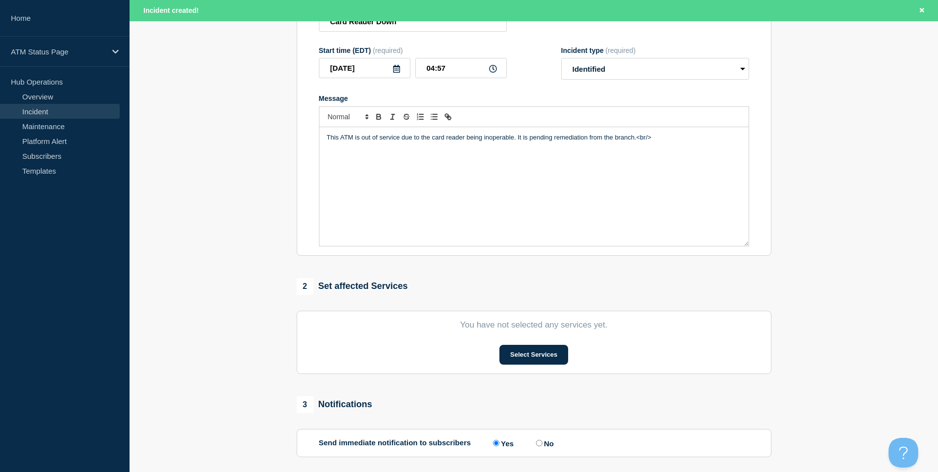
scroll to position [242, 0]
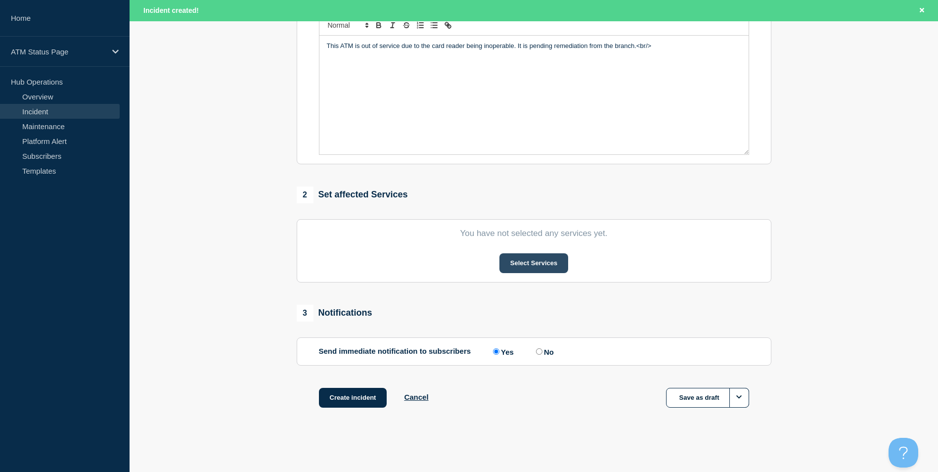
click at [513, 269] on button "Select Services" at bounding box center [534, 263] width 69 height 20
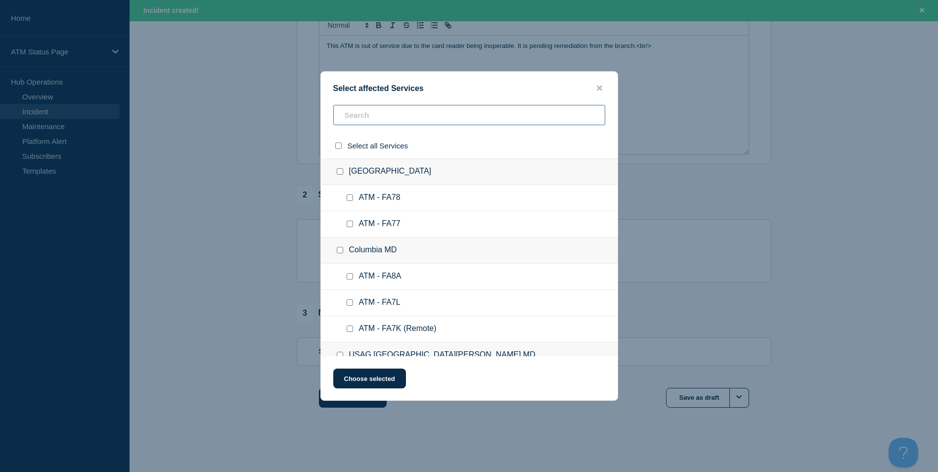
click at [356, 117] on input "text" at bounding box center [469, 115] width 272 height 20
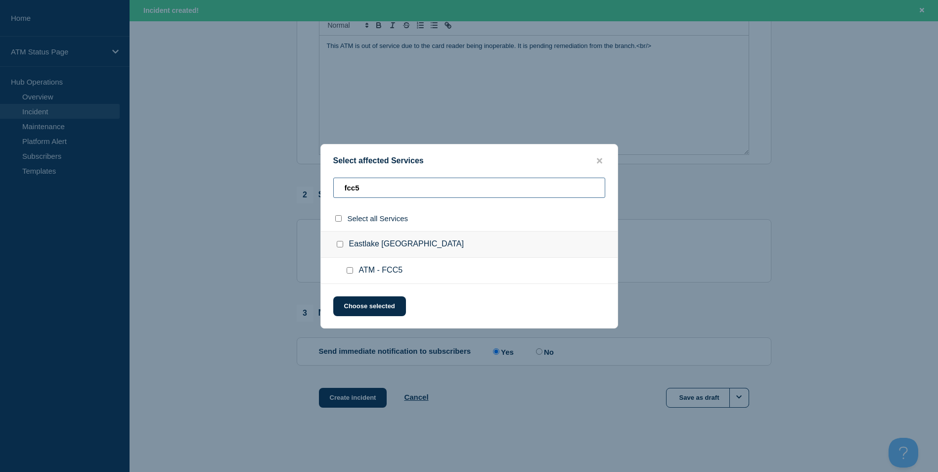
type input "fcc5"
click at [339, 245] on input "Eastlake CA checkbox" at bounding box center [340, 244] width 6 height 6
checkbox input "true"
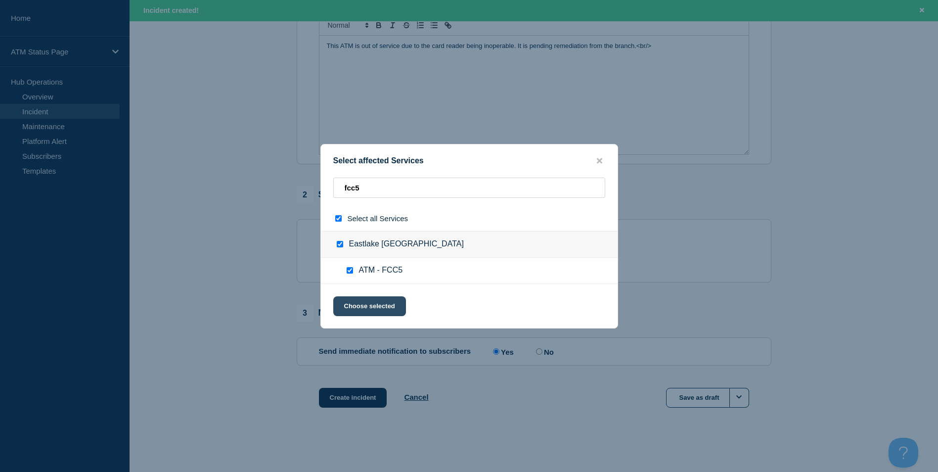
click at [378, 304] on button "Choose selected" at bounding box center [369, 306] width 73 height 20
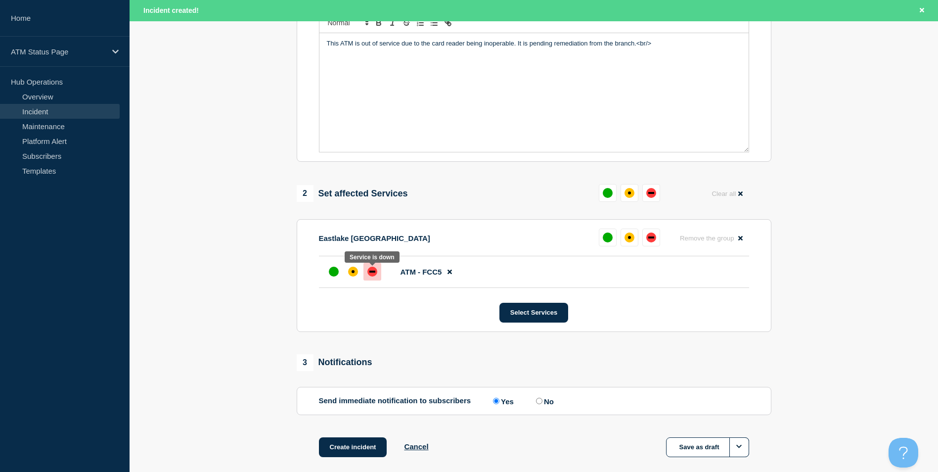
click at [375, 274] on div "down" at bounding box center [372, 272] width 10 height 10
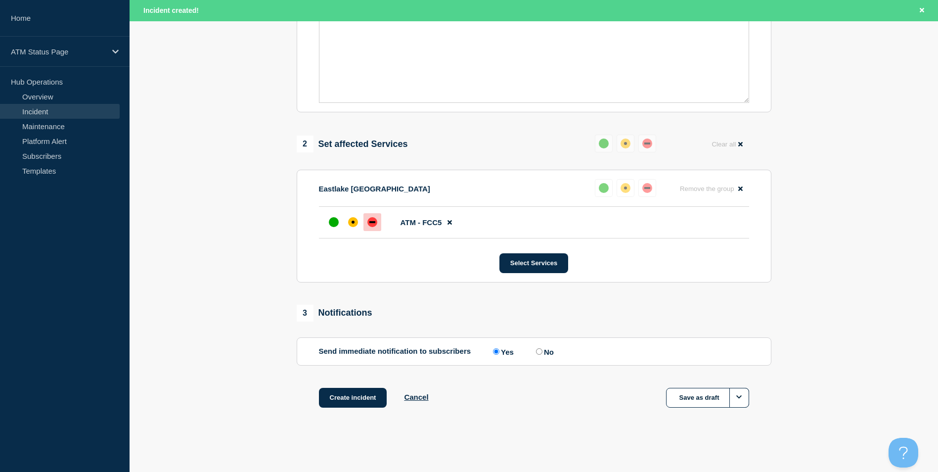
scroll to position [294, 0]
click at [361, 402] on button "Create incident" at bounding box center [353, 398] width 68 height 20
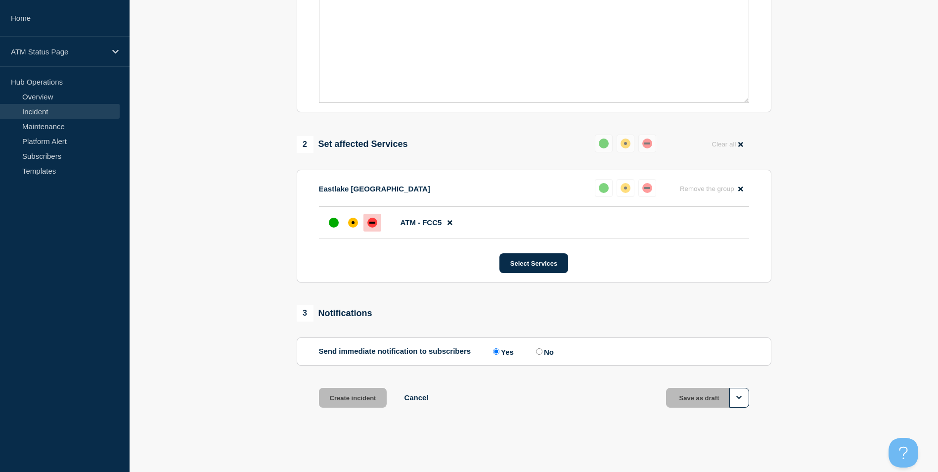
scroll to position [273, 0]
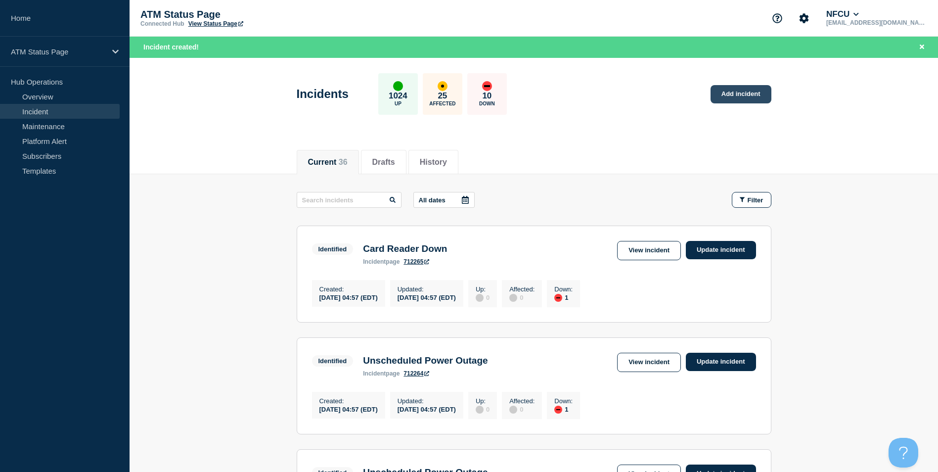
click at [743, 94] on link "Add incident" at bounding box center [741, 94] width 61 height 18
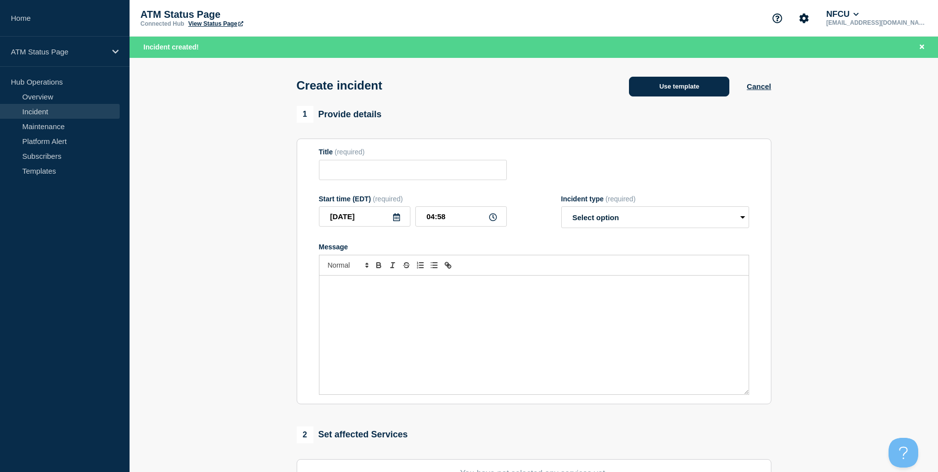
click at [674, 84] on button "Use template" at bounding box center [679, 87] width 100 height 20
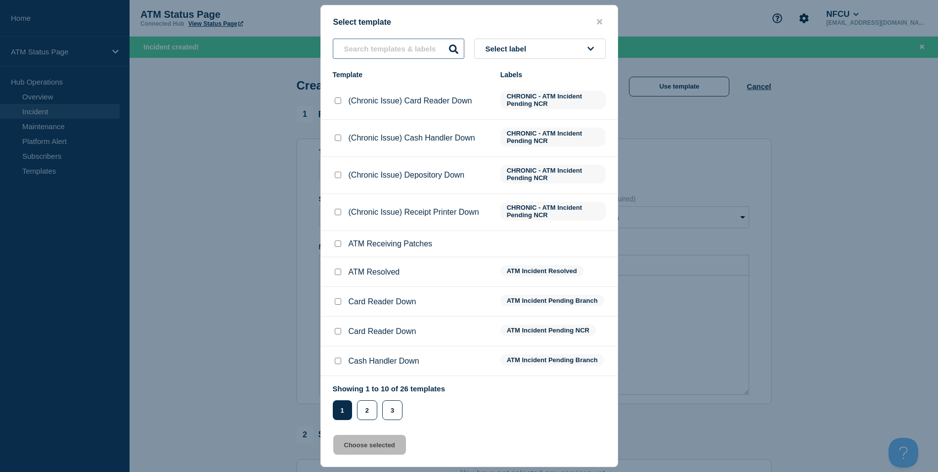
click at [384, 53] on input "text" at bounding box center [399, 49] width 132 height 20
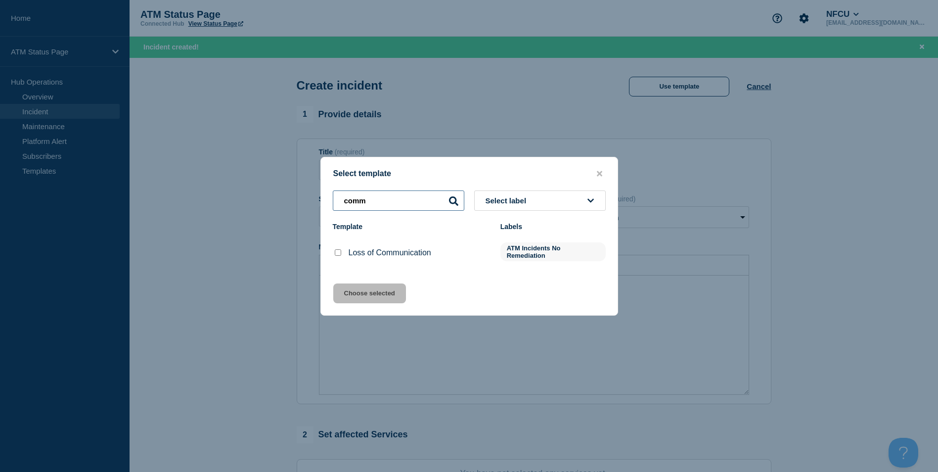
type input "comm"
click at [335, 249] on div at bounding box center [338, 253] width 10 height 10
click at [338, 256] on input "Loss of Communication checkbox" at bounding box center [338, 252] width 6 height 6
checkbox input "true"
click at [352, 296] on button "Choose selected" at bounding box center [369, 293] width 73 height 20
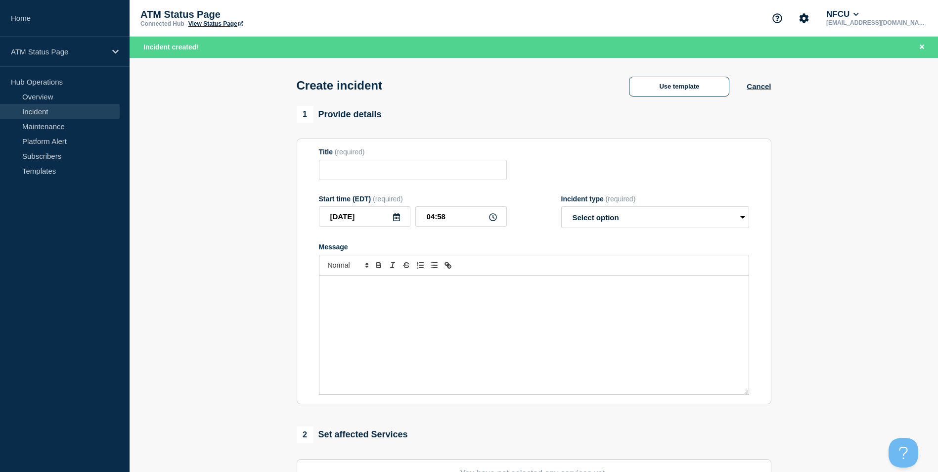
type input "Loss of Communication"
select select "identified"
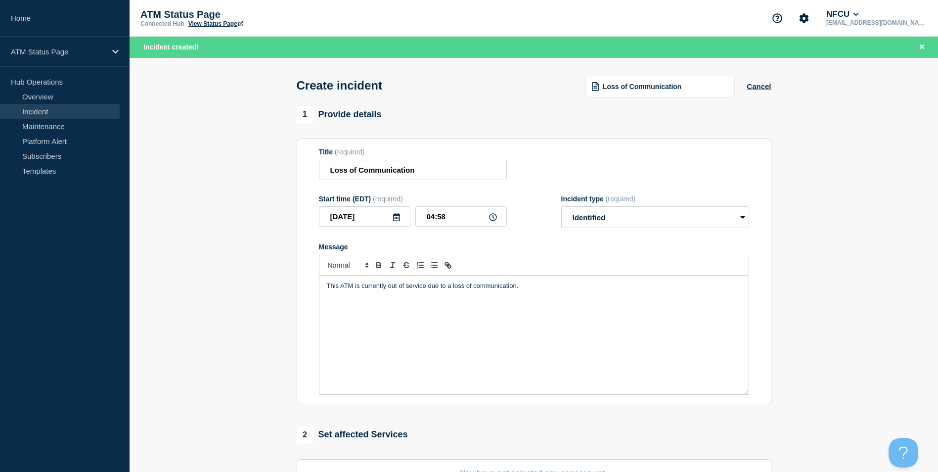
scroll to position [99, 0]
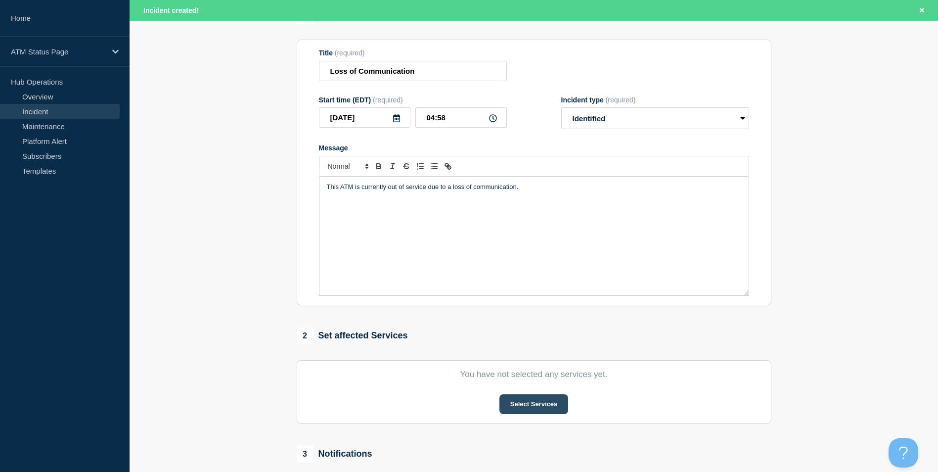
click at [546, 406] on button "Select Services" at bounding box center [534, 404] width 69 height 20
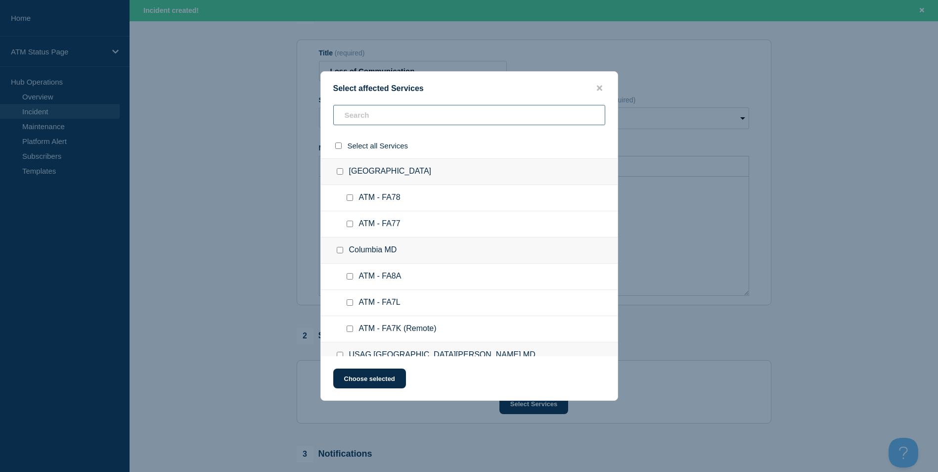
click at [393, 119] on input "text" at bounding box center [469, 115] width 272 height 20
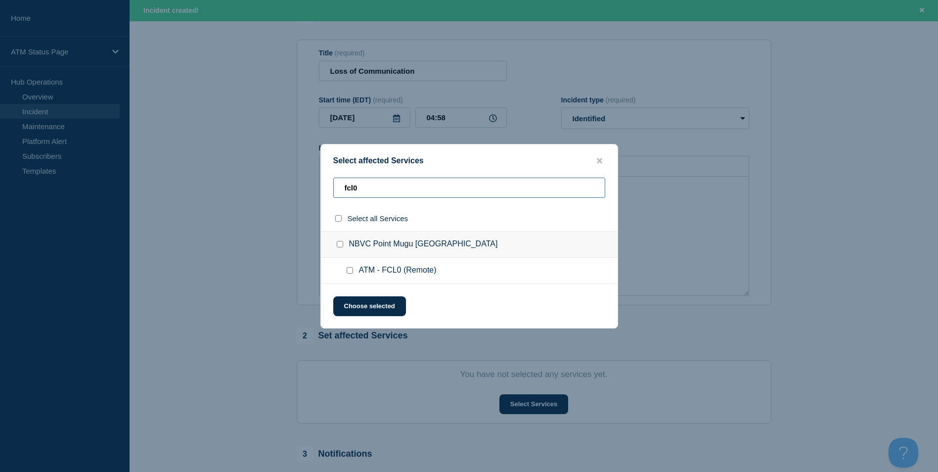
type input "fcl0"
click at [339, 242] on input "NBVC Point Mugu CA checkbox" at bounding box center [340, 244] width 6 height 6
checkbox input "true"
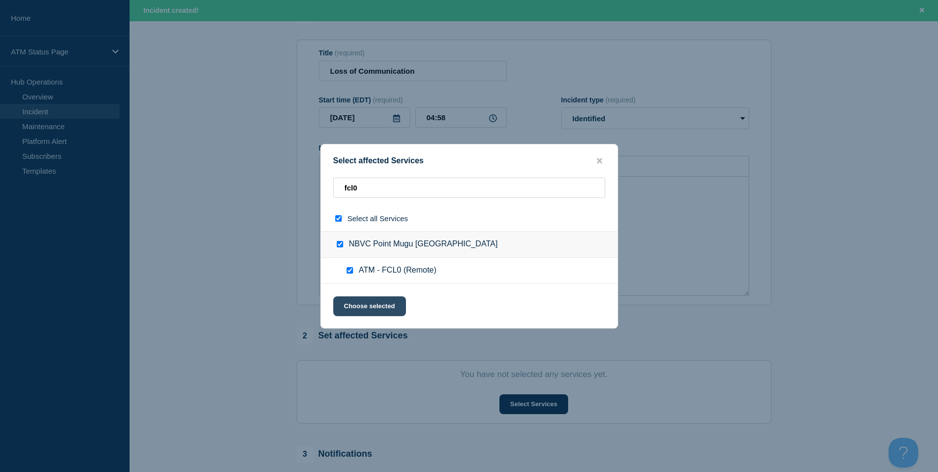
click at [373, 307] on button "Choose selected" at bounding box center [369, 306] width 73 height 20
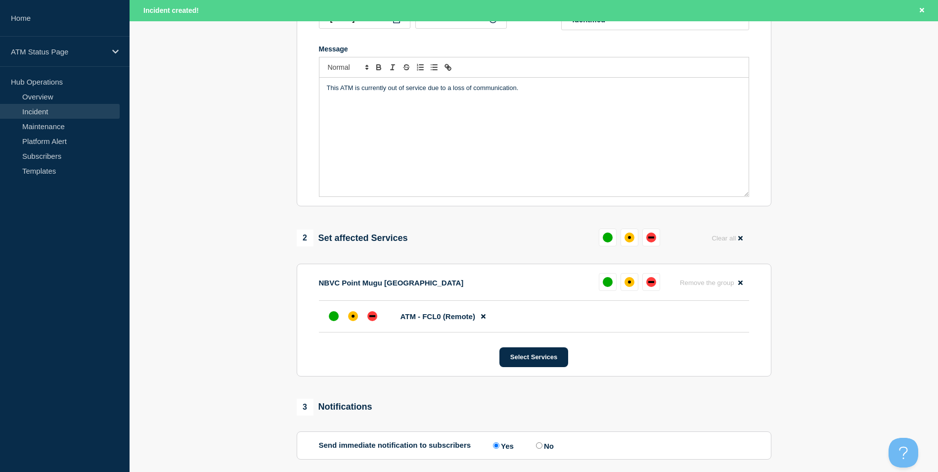
scroll to position [247, 0]
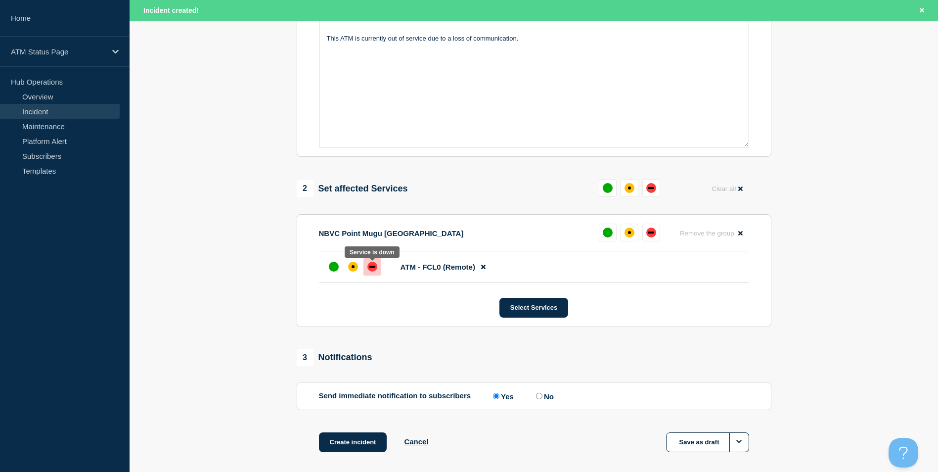
click at [377, 273] on div at bounding box center [373, 267] width 18 height 18
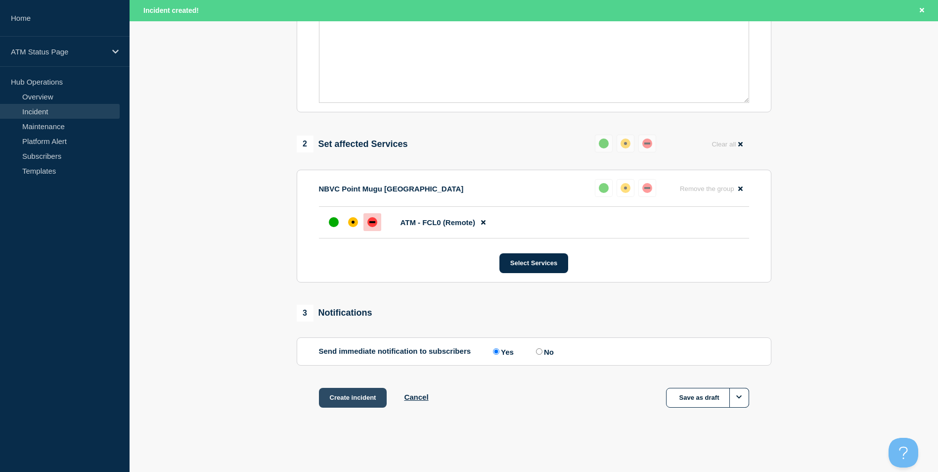
drag, startPoint x: 357, startPoint y: 393, endPoint x: 361, endPoint y: 390, distance: 5.6
click at [357, 393] on button "Create incident" at bounding box center [353, 398] width 68 height 20
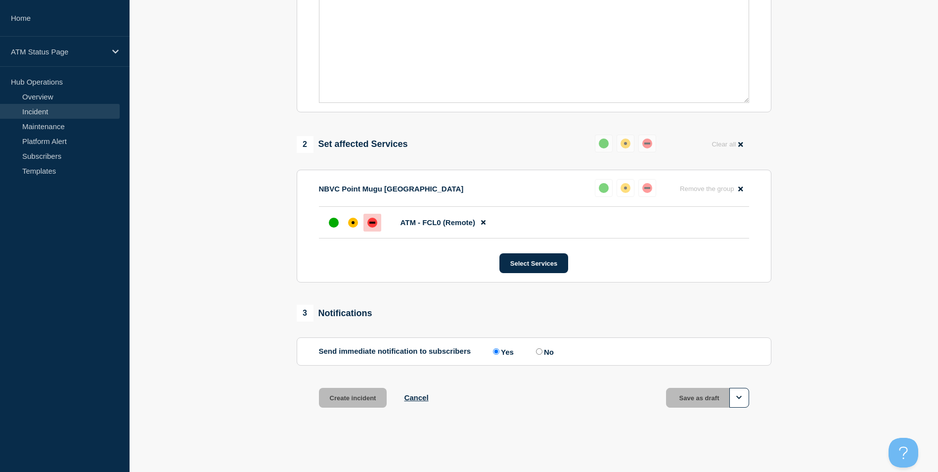
scroll to position [273, 0]
